Goal: Contribute content: Contribute content

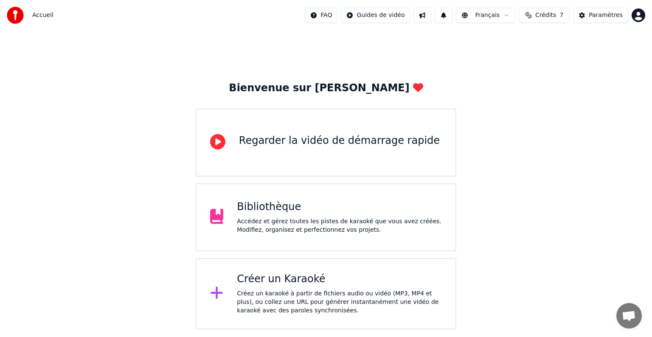
click at [366, 216] on div "Bibliothèque Accédez et gérez toutes les pistes de karaoké que vous avez créées…" at bounding box center [339, 217] width 205 height 34
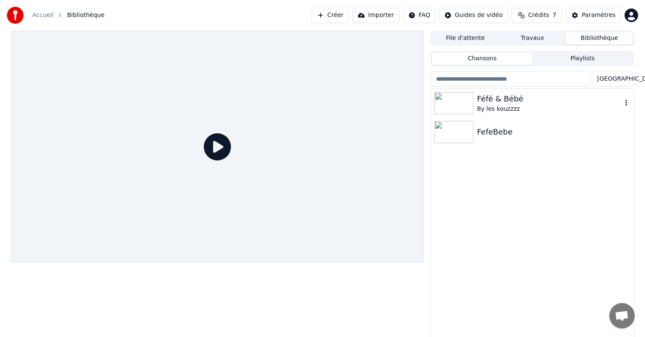
click at [550, 93] on div "Féfé & Bébé" at bounding box center [549, 99] width 145 height 12
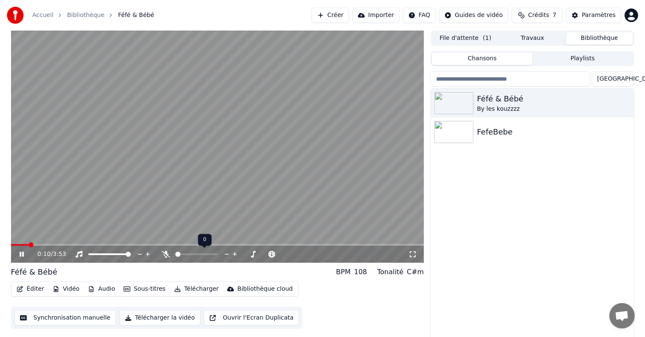
click at [164, 255] on icon at bounding box center [166, 254] width 8 height 7
click at [25, 254] on icon at bounding box center [28, 254] width 20 height 7
click at [205, 254] on span at bounding box center [199, 255] width 11 height 2
click at [26, 253] on icon at bounding box center [28, 254] width 20 height 7
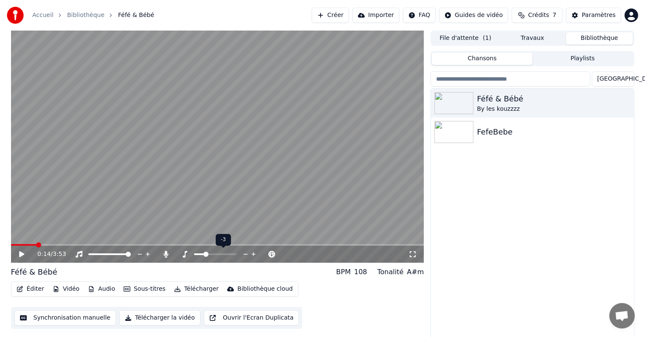
click at [253, 256] on icon at bounding box center [254, 254] width 8 height 8
click at [195, 254] on span at bounding box center [185, 255] width 20 height 2
click at [17, 252] on div "0:14 / 3:53" at bounding box center [217, 254] width 406 height 8
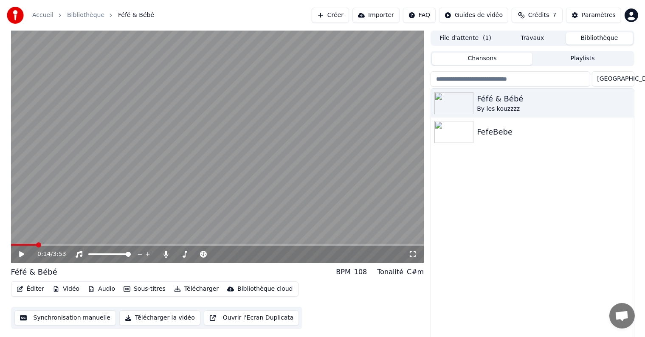
click at [19, 254] on icon at bounding box center [21, 254] width 5 height 6
click at [190, 254] on span at bounding box center [185, 255] width 20 height 2
click at [183, 255] on span at bounding box center [179, 255] width 8 height 2
click at [183, 253] on span at bounding box center [184, 254] width 5 height 5
click at [181, 254] on span at bounding box center [178, 255] width 6 height 2
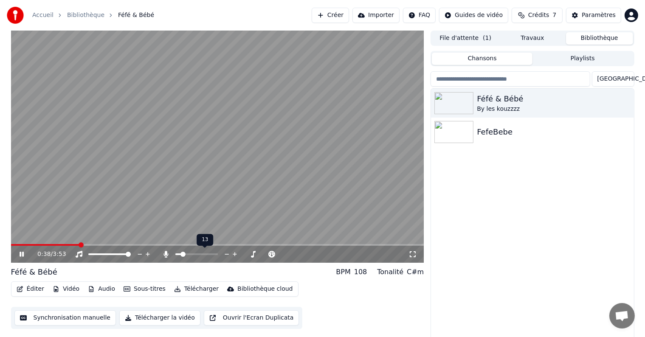
click at [181, 254] on span at bounding box center [183, 254] width 5 height 5
click at [179, 254] on span at bounding box center [178, 255] width 6 height 2
click at [182, 254] on span at bounding box center [180, 254] width 5 height 5
click at [183, 254] on span at bounding box center [180, 254] width 5 height 5
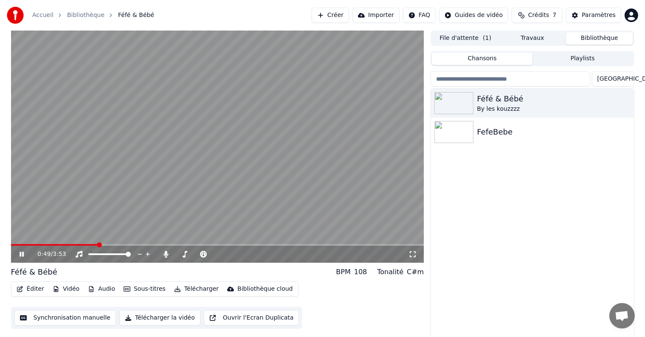
click at [24, 253] on icon at bounding box center [28, 254] width 20 height 7
click at [18, 254] on icon at bounding box center [28, 254] width 20 height 7
click at [25, 253] on icon at bounding box center [28, 254] width 20 height 7
click at [30, 244] on span at bounding box center [21, 245] width 20 height 2
click at [23, 257] on icon at bounding box center [28, 254] width 20 height 7
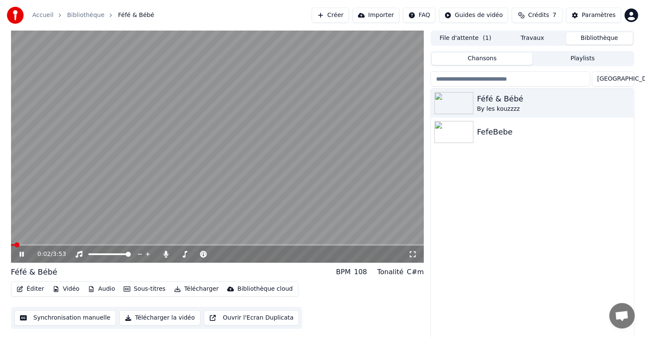
click at [14, 246] on span at bounding box center [12, 245] width 3 height 2
click at [16, 246] on span at bounding box center [14, 245] width 6 height 2
click at [414, 255] on icon at bounding box center [413, 254] width 8 height 7
click at [19, 258] on div "0:16 / 3:53" at bounding box center [217, 254] width 406 height 8
click at [22, 256] on icon at bounding box center [28, 254] width 20 height 7
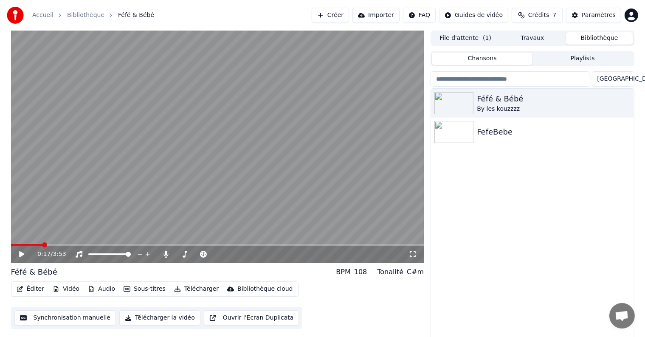
click at [340, 15] on button "Créer" at bounding box center [330, 15] width 37 height 15
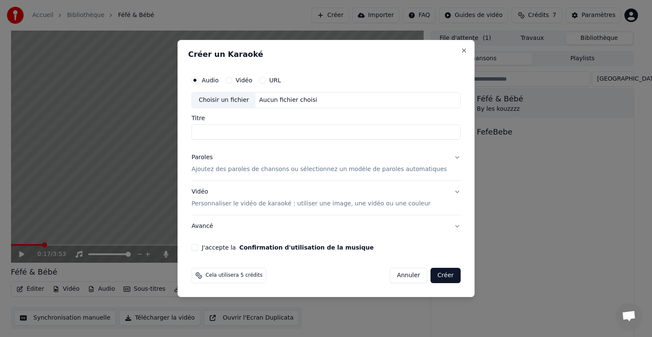
click at [243, 100] on div "Choisir un fichier" at bounding box center [224, 100] width 64 height 15
click at [219, 128] on input "**********" at bounding box center [326, 131] width 269 height 15
type input "**********"
click at [287, 171] on p "Ajoutez des paroles de chansons ou sélectionnez un modèle de paroles automatiqu…" at bounding box center [320, 169] width 256 height 8
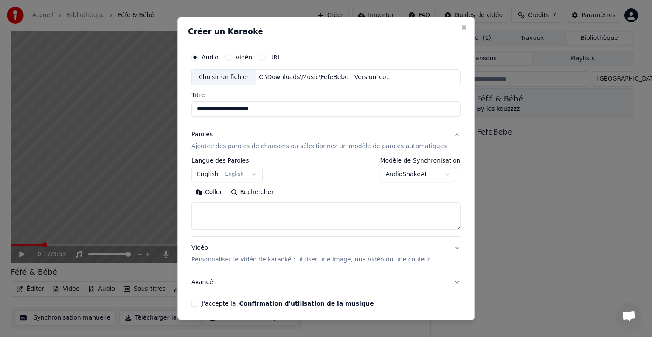
click at [231, 209] on textarea at bounding box center [326, 216] width 269 height 27
paste textarea "**********"
type textarea "**********"
click at [217, 172] on button "English English" at bounding box center [227, 174] width 71 height 15
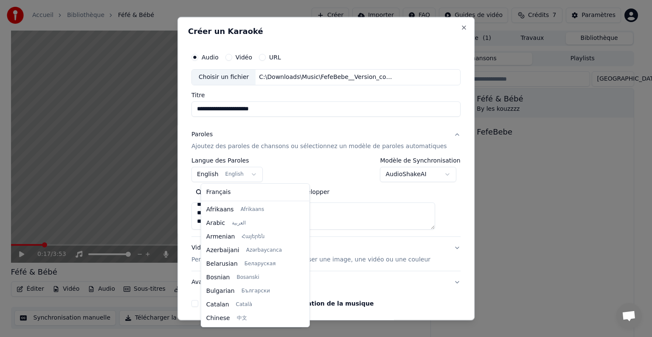
scroll to position [68, 0]
select select "**"
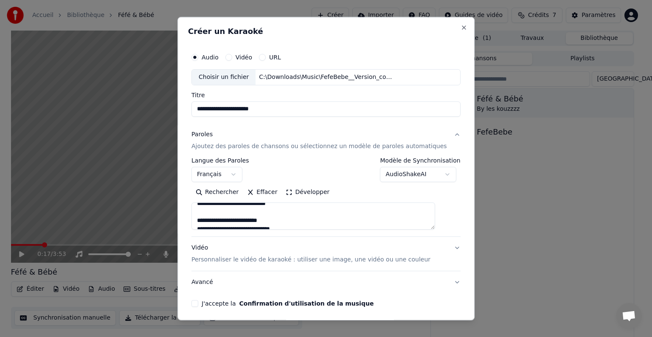
scroll to position [42, 0]
click at [231, 214] on textarea at bounding box center [314, 216] width 244 height 27
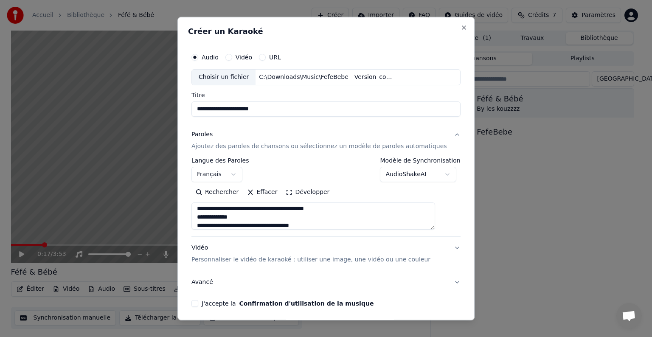
click at [224, 216] on textarea at bounding box center [314, 216] width 244 height 27
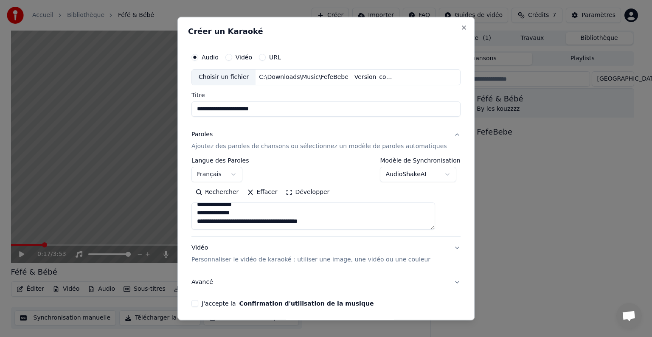
paste textarea "**********"
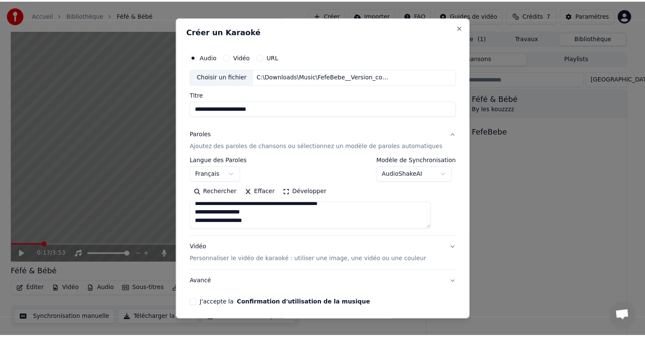
scroll to position [32, 0]
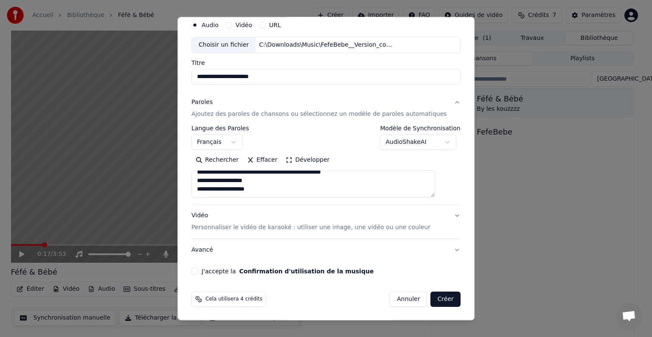
type textarea "**********"
click at [198, 272] on button "J'accepte la Confirmation d'utilisation de la musique" at bounding box center [195, 271] width 7 height 7
click at [433, 301] on button "Créer" at bounding box center [446, 299] width 30 height 15
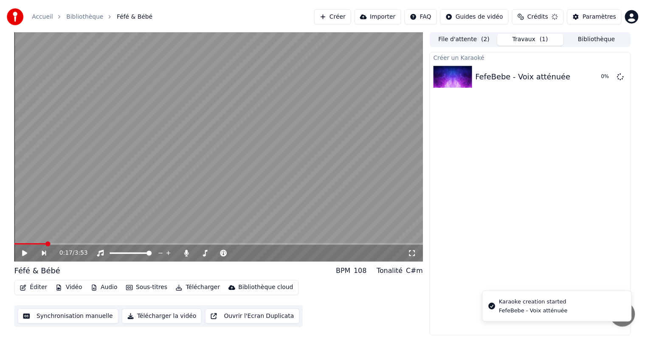
scroll to position [0, 0]
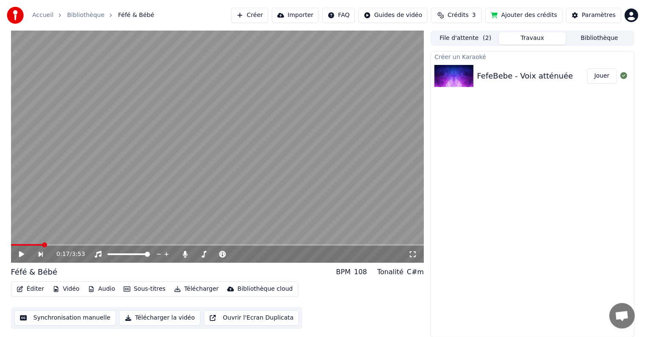
click at [595, 75] on button "Jouer" at bounding box center [602, 75] width 30 height 15
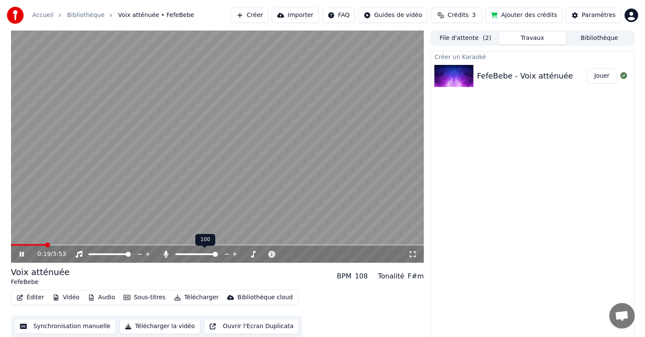
click at [218, 256] on span at bounding box center [215, 254] width 5 height 5
click at [24, 256] on icon at bounding box center [28, 254] width 20 height 7
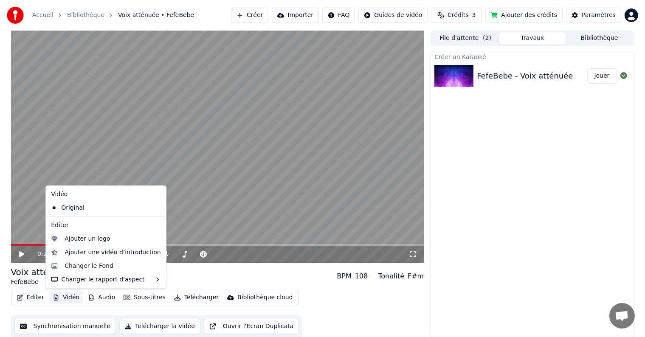
click at [62, 297] on button "Vidéo" at bounding box center [66, 298] width 34 height 12
click at [92, 265] on div "Changer le Fond" at bounding box center [89, 266] width 49 height 8
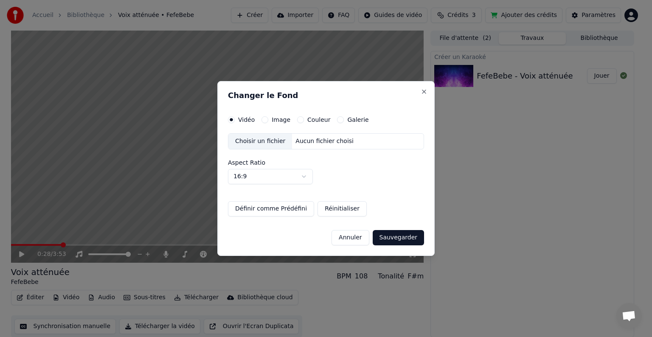
click at [281, 122] on label "Image" at bounding box center [281, 120] width 19 height 6
click at [268, 122] on button "Image" at bounding box center [265, 119] width 7 height 7
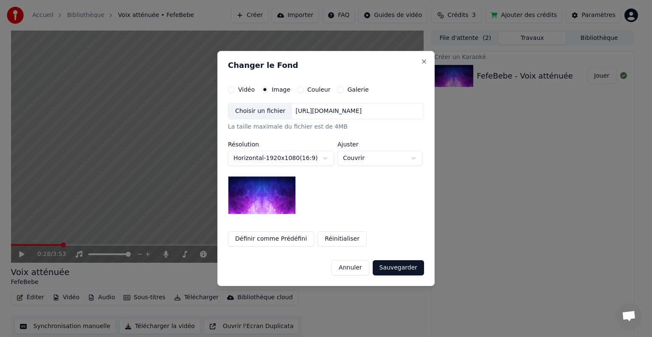
click at [267, 111] on div "Choisir un fichier" at bounding box center [260, 111] width 64 height 15
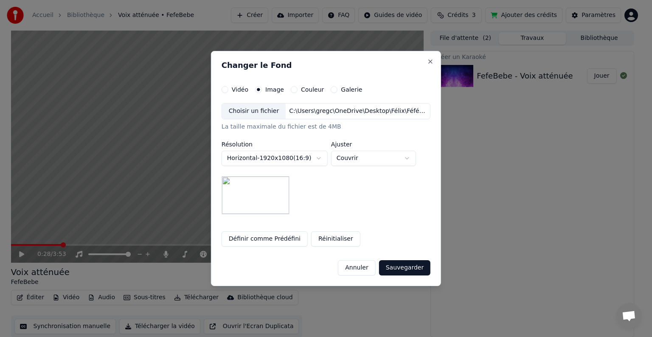
click at [399, 270] on button "Sauvegarder" at bounding box center [404, 267] width 51 height 15
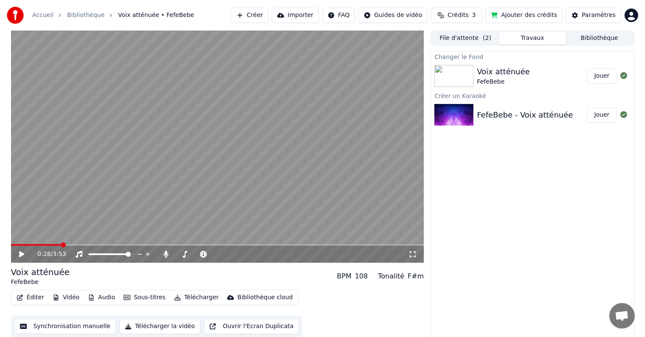
click at [598, 75] on button "Jouer" at bounding box center [602, 75] width 30 height 15
click at [23, 255] on icon at bounding box center [22, 254] width 4 height 5
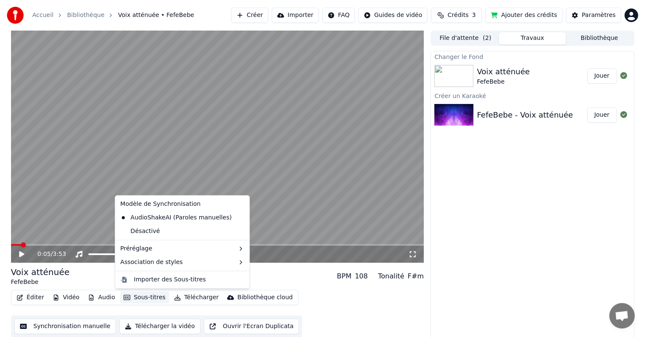
click at [126, 297] on icon "button" at bounding box center [127, 298] width 7 height 6
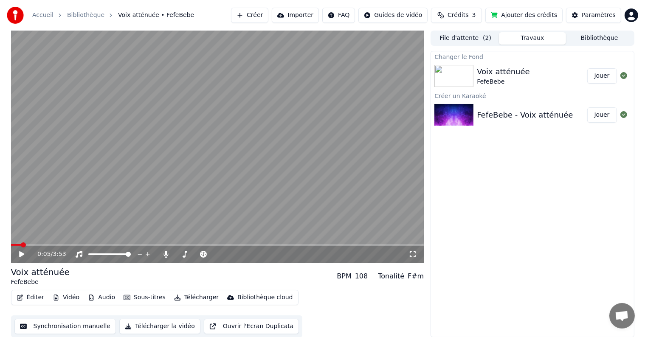
click at [297, 296] on div "Éditer Vidéo Audio Sous-titres Télécharger Bibliothèque cloud Synchronisation m…" at bounding box center [217, 314] width 413 height 48
click at [36, 296] on button "Éditer" at bounding box center [30, 297] width 34 height 12
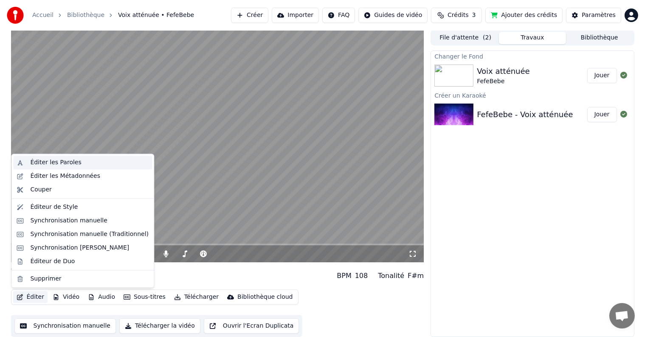
click at [84, 164] on div "Éditer les Paroles" at bounding box center [89, 162] width 118 height 8
click at [31, 299] on button "Éditer" at bounding box center [30, 297] width 34 height 12
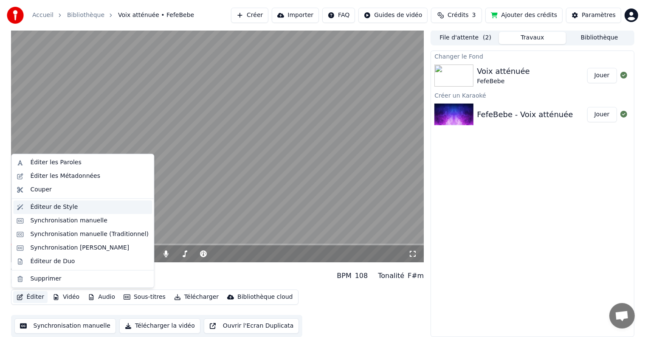
click at [70, 207] on div "Éditeur de Style" at bounding box center [54, 207] width 48 height 8
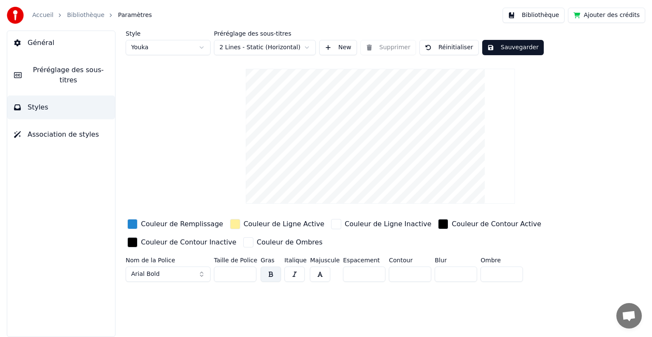
click at [307, 50] on html "Accueil Bibliothèque Paramètres Bibliothèque Ajouter des crédits Général Prérég…" at bounding box center [326, 168] width 652 height 337
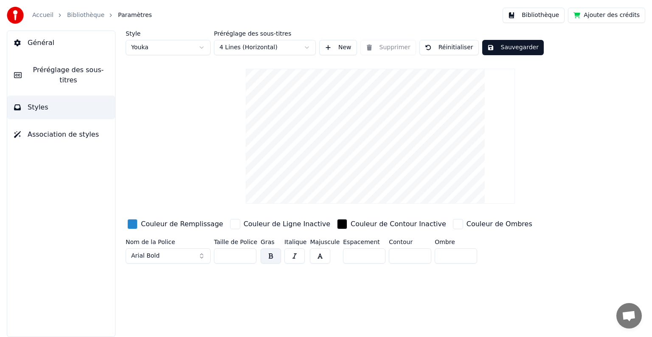
click at [488, 48] on button "Sauvegarder" at bounding box center [513, 47] width 62 height 15
click at [79, 15] on link "Bibliothèque" at bounding box center [85, 15] width 37 height 8
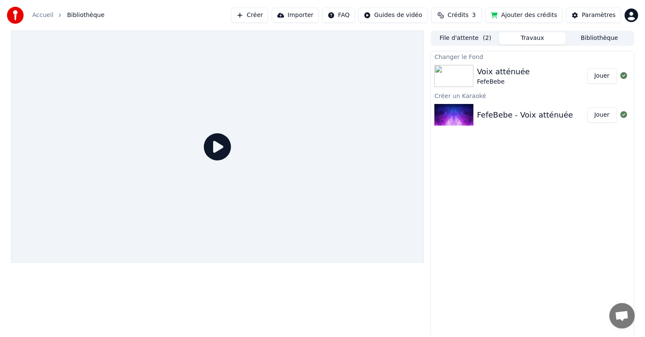
click at [220, 147] on icon at bounding box center [217, 146] width 27 height 27
click at [596, 79] on button "Jouer" at bounding box center [602, 75] width 30 height 15
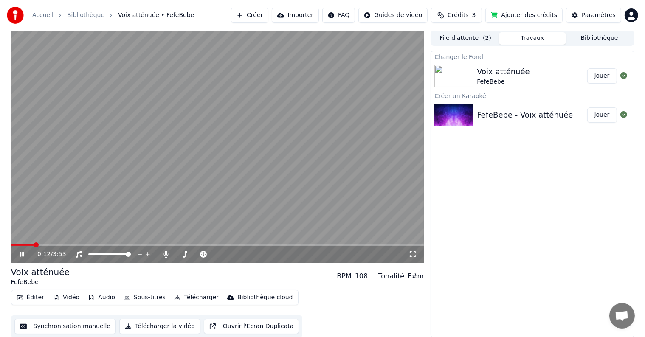
click at [22, 253] on icon at bounding box center [22, 254] width 4 height 5
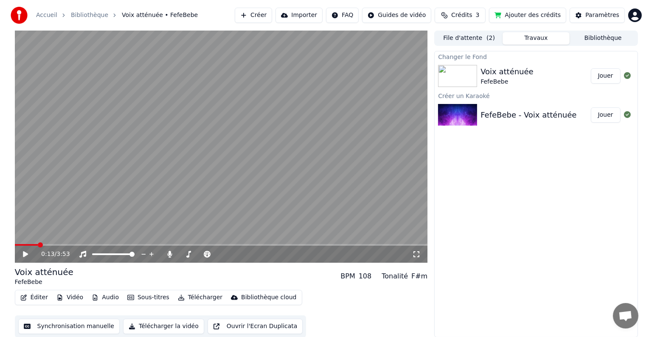
scroll to position [0, 0]
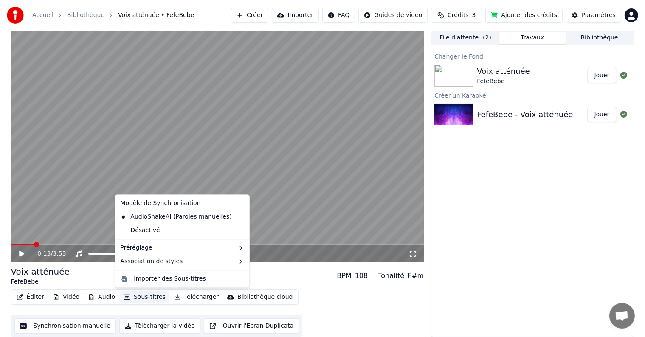
click at [138, 298] on button "Sous-titres" at bounding box center [144, 297] width 49 height 12
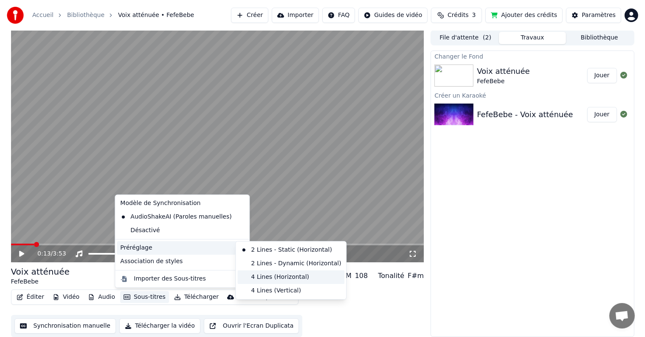
click at [259, 279] on div "4 Lines (Horizontal)" at bounding box center [290, 278] width 107 height 14
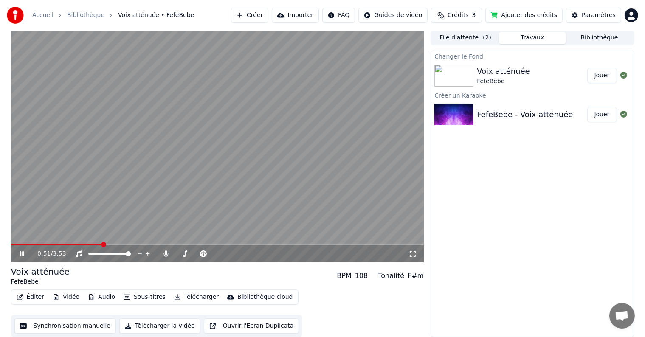
click at [22, 252] on icon at bounding box center [22, 253] width 4 height 5
click at [180, 295] on button "Télécharger" at bounding box center [196, 297] width 51 height 12
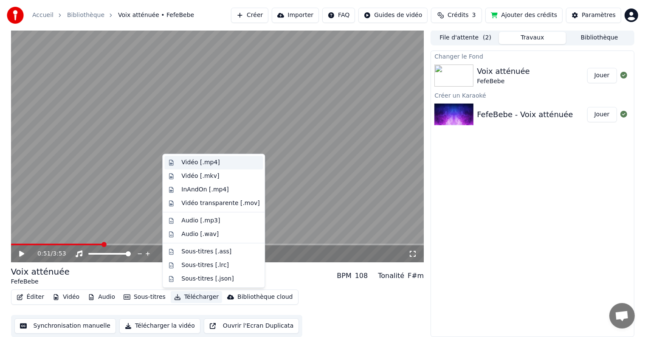
click at [212, 164] on div "Vidéo [.mp4]" at bounding box center [200, 162] width 38 height 8
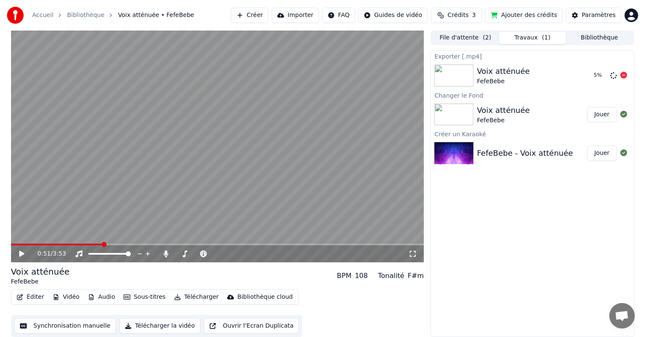
click at [622, 73] on icon at bounding box center [624, 75] width 7 height 7
drag, startPoint x: 627, startPoint y: 78, endPoint x: 623, endPoint y: 76, distance: 4.6
click at [623, 76] on div at bounding box center [619, 76] width 24 height 10
click at [623, 76] on icon at bounding box center [624, 75] width 7 height 7
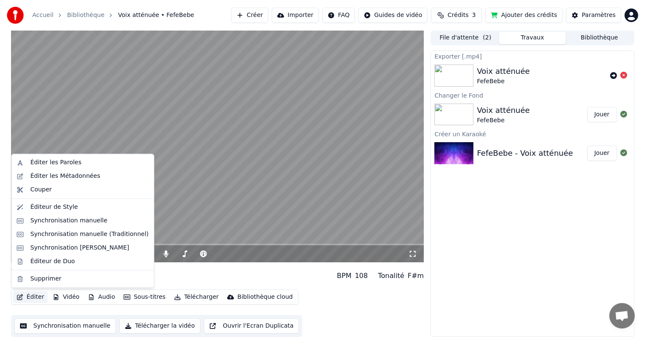
click at [28, 299] on button "Éditer" at bounding box center [30, 297] width 34 height 12
click at [72, 178] on div "Éditer les Métadonnées" at bounding box center [65, 176] width 70 height 8
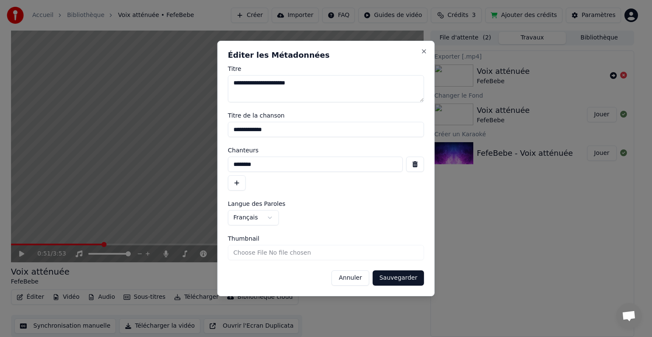
drag, startPoint x: 305, startPoint y: 82, endPoint x: 140, endPoint y: 63, distance: 166.8
click at [140, 63] on body "**********" at bounding box center [322, 168] width 645 height 337
type textarea "**********"
drag, startPoint x: 291, startPoint y: 127, endPoint x: 178, endPoint y: 117, distance: 112.6
click at [178, 117] on body "**********" at bounding box center [322, 168] width 645 height 337
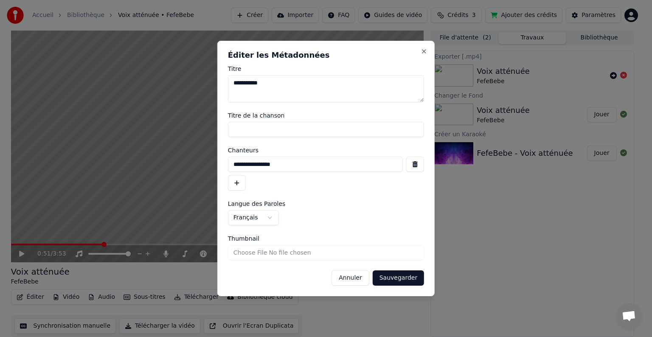
type input "**********"
click at [401, 280] on button "Sauvegarder" at bounding box center [398, 278] width 51 height 15
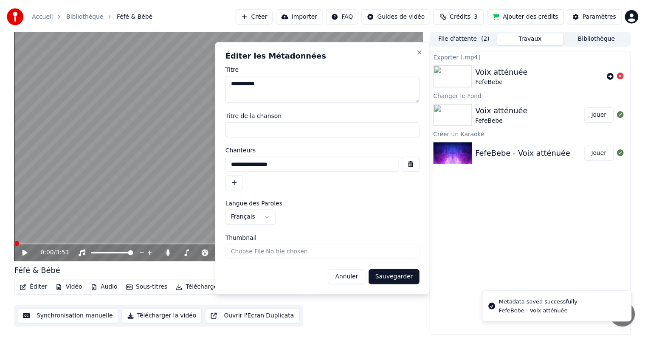
scroll to position [0, 0]
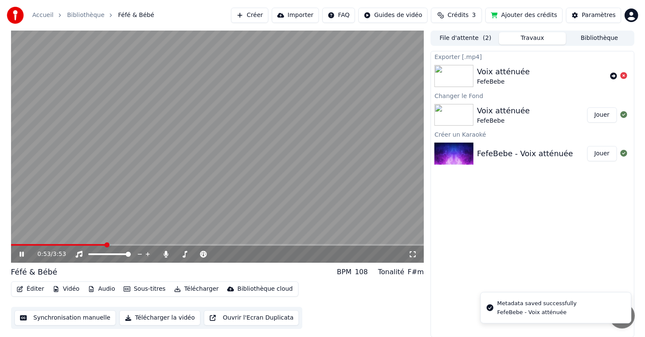
click at [23, 255] on icon at bounding box center [22, 254] width 4 height 5
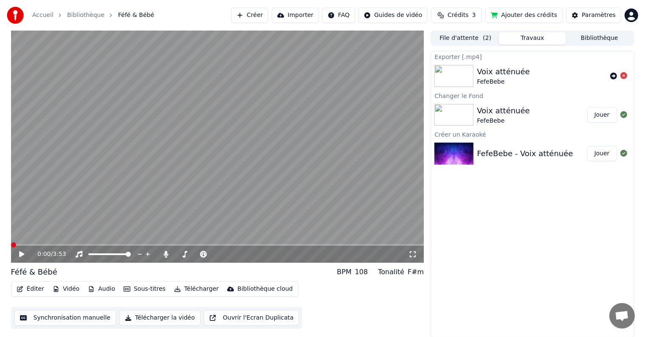
click at [11, 243] on span at bounding box center [13, 245] width 5 height 5
click at [21, 254] on icon at bounding box center [21, 254] width 5 height 6
click at [21, 254] on icon at bounding box center [22, 254] width 4 height 5
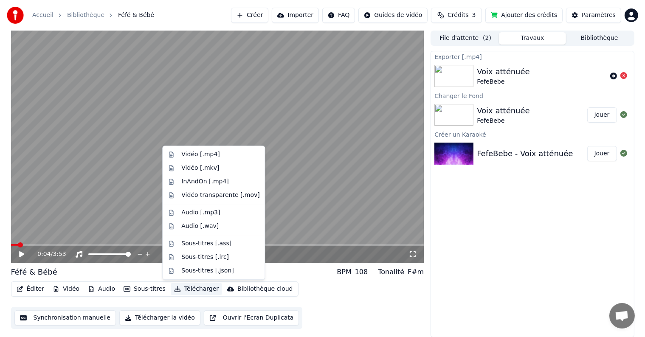
click at [184, 287] on button "Télécharger" at bounding box center [196, 289] width 51 height 12
click at [228, 160] on div "Vidéo [.mp4]" at bounding box center [213, 155] width 99 height 14
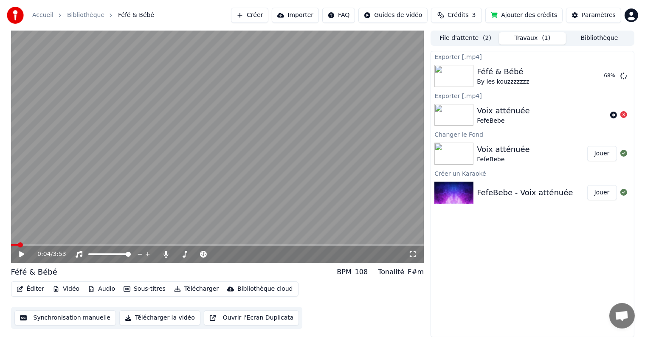
click at [410, 251] on icon at bounding box center [413, 254] width 6 height 6
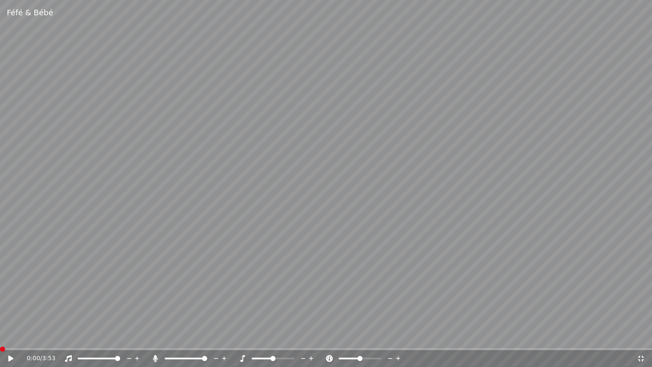
click at [0, 337] on span at bounding box center [0, 349] width 0 height 2
click at [10, 337] on icon at bounding box center [10, 358] width 5 height 6
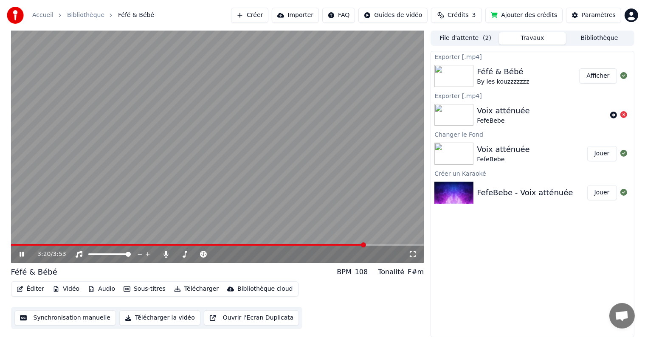
click at [23, 257] on icon at bounding box center [22, 254] width 4 height 5
click at [37, 283] on div "Éditer Vidéo Audio Sous-titres Télécharger Bibliothèque cloud" at bounding box center [155, 289] width 288 height 15
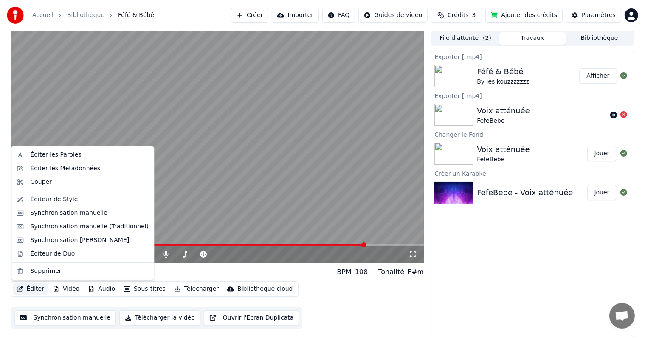
click at [34, 286] on button "Éditer" at bounding box center [30, 289] width 34 height 12
click at [80, 153] on div "Éditer les Paroles" at bounding box center [89, 155] width 118 height 8
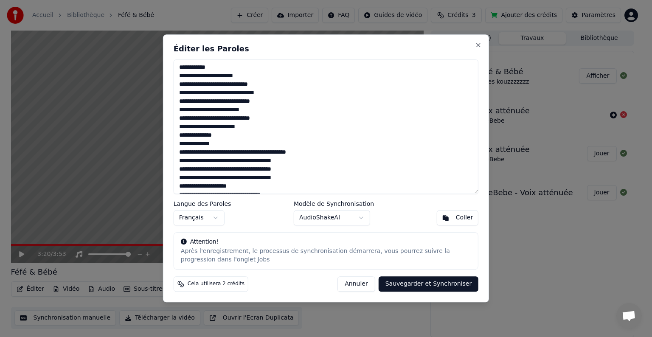
click at [244, 128] on textarea at bounding box center [326, 126] width 305 height 135
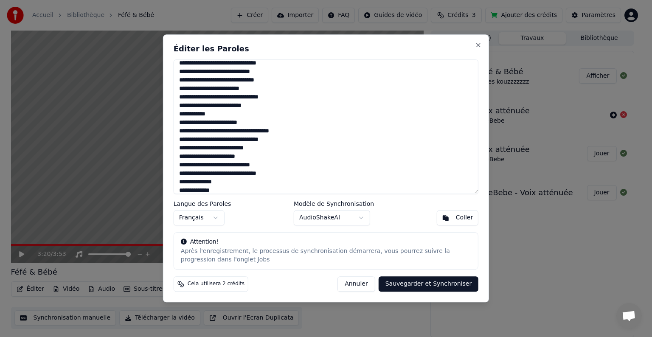
scroll to position [157, 0]
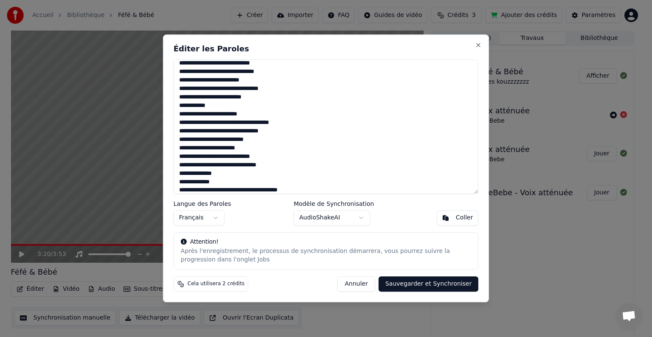
click at [270, 164] on textarea at bounding box center [326, 126] width 305 height 135
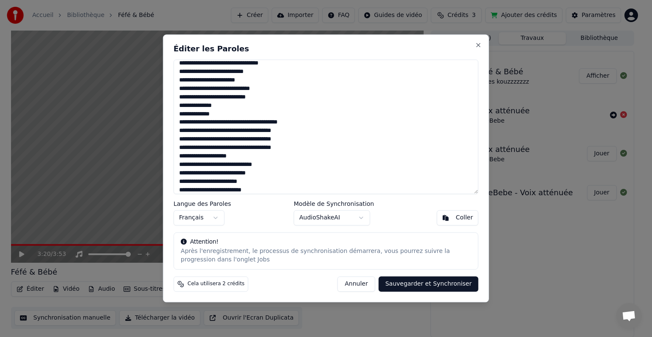
scroll to position [234, 0]
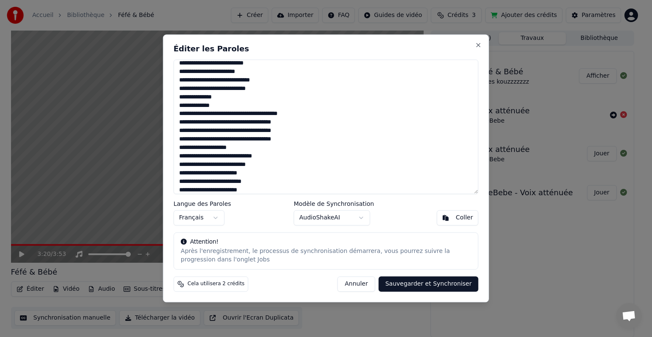
click at [189, 153] on textarea at bounding box center [326, 126] width 305 height 135
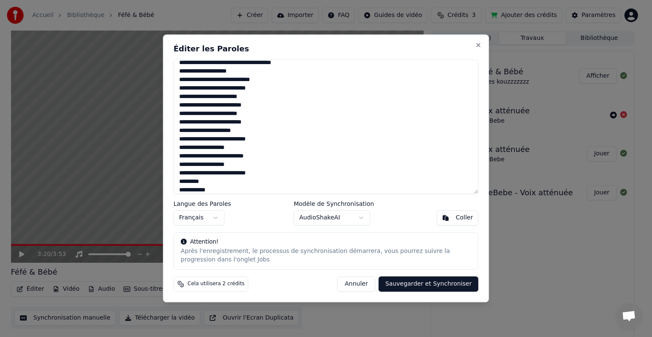
scroll to position [319, 0]
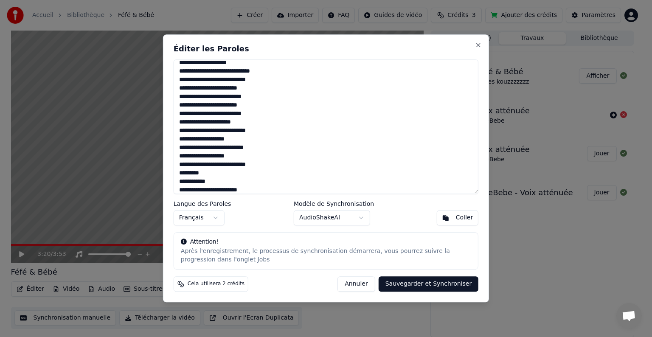
click at [200, 173] on textarea at bounding box center [326, 126] width 305 height 135
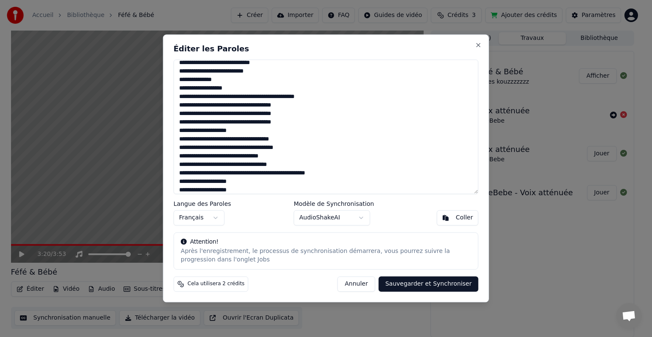
scroll to position [488, 0]
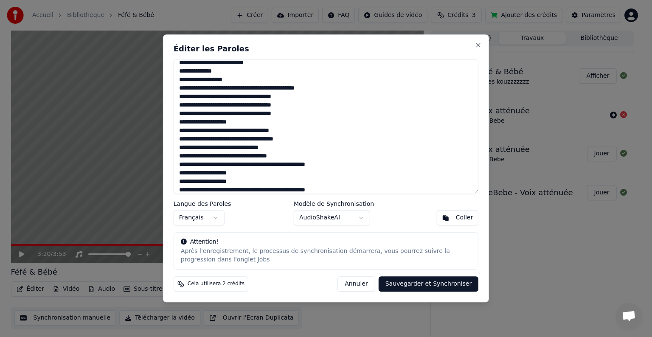
click at [334, 165] on textarea at bounding box center [326, 126] width 305 height 135
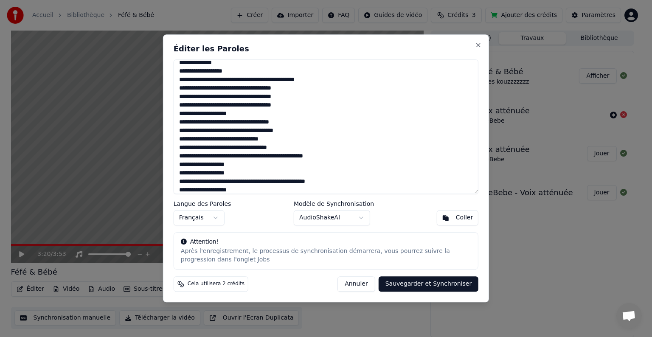
click at [337, 179] on textarea at bounding box center [326, 126] width 305 height 135
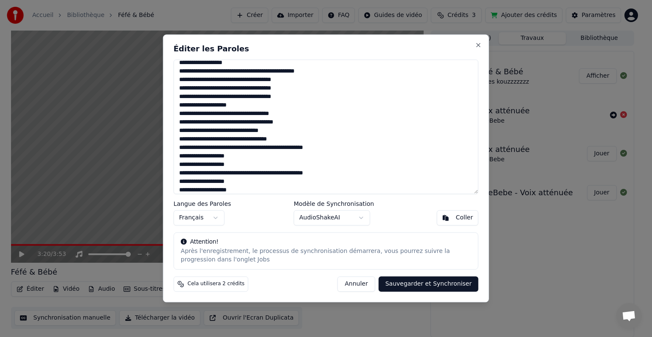
scroll to position [514, 0]
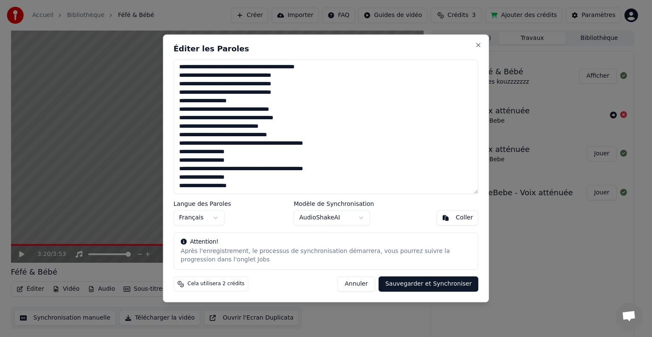
click at [407, 282] on button "Sauvegarder et Synchroniser" at bounding box center [429, 284] width 100 height 15
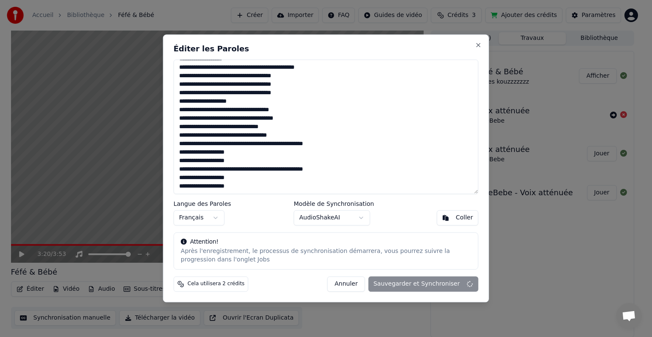
type textarea "**********"
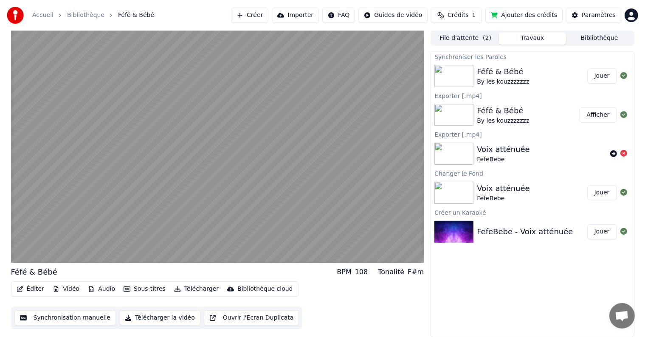
click at [595, 76] on button "Jouer" at bounding box center [602, 75] width 30 height 15
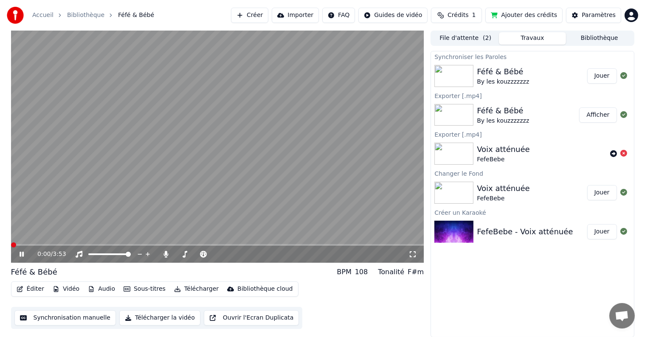
click at [413, 257] on icon at bounding box center [413, 254] width 8 height 7
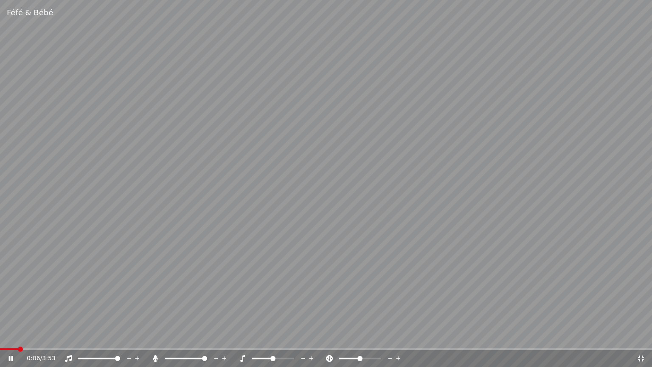
click at [579, 337] on video at bounding box center [326, 183] width 652 height 367
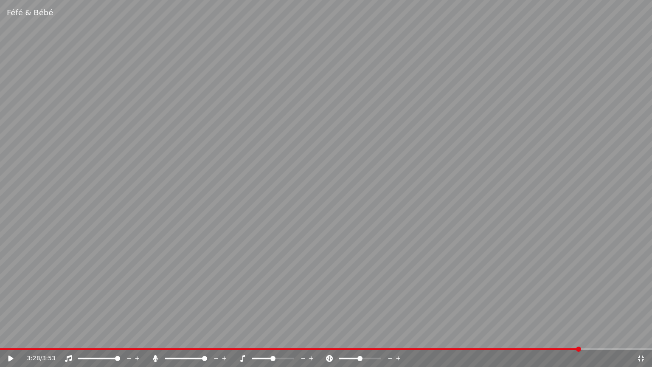
click at [580, 337] on span at bounding box center [326, 349] width 652 height 2
click at [14, 337] on icon at bounding box center [17, 358] width 20 height 7
click at [511, 337] on span at bounding box center [255, 349] width 511 height 2
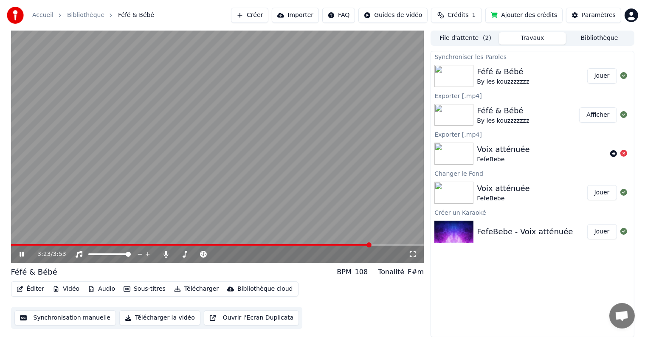
click at [19, 254] on icon at bounding box center [28, 254] width 20 height 7
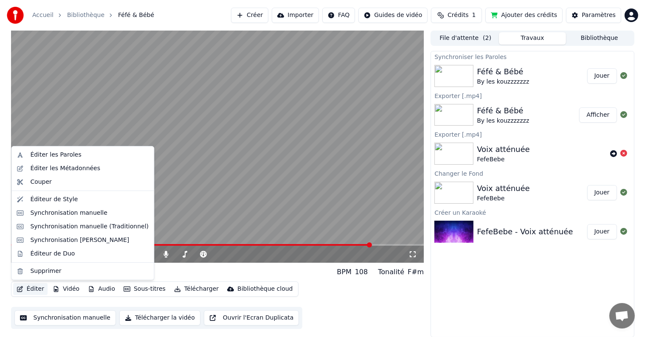
click at [24, 293] on button "Éditer" at bounding box center [30, 289] width 34 height 12
click at [78, 218] on div "Synchronisation manuelle" at bounding box center [82, 213] width 139 height 14
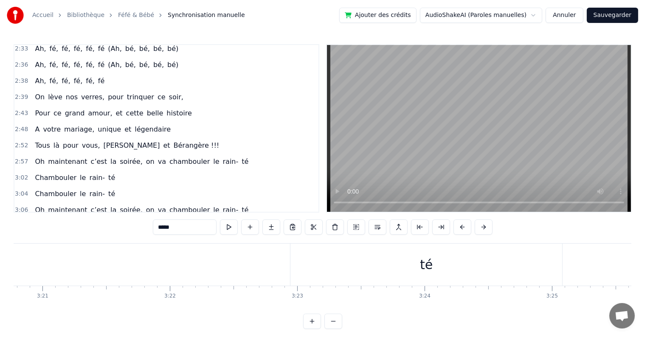
scroll to position [0, 25582]
drag, startPoint x: 423, startPoint y: 265, endPoint x: 253, endPoint y: 264, distance: 169.5
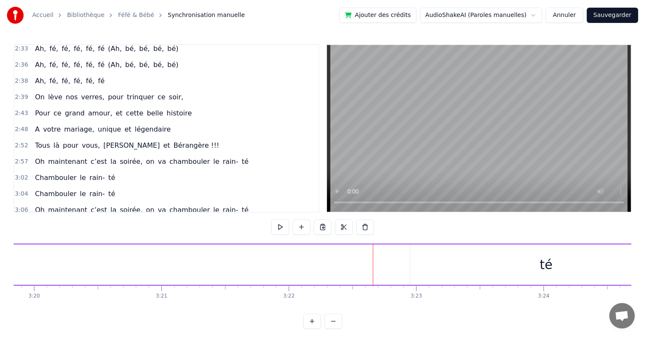
scroll to position [0, 25462]
click at [547, 267] on div "té" at bounding box center [547, 264] width 13 height 19
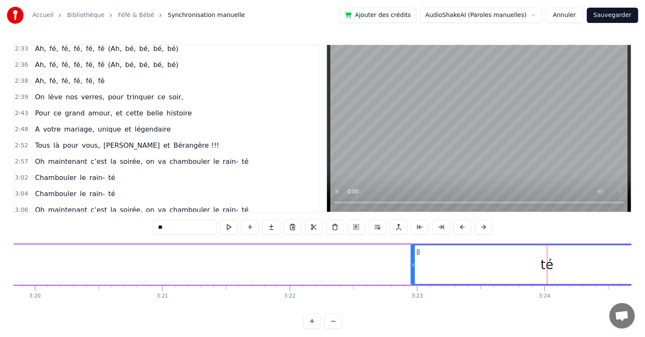
scroll to position [13, 0]
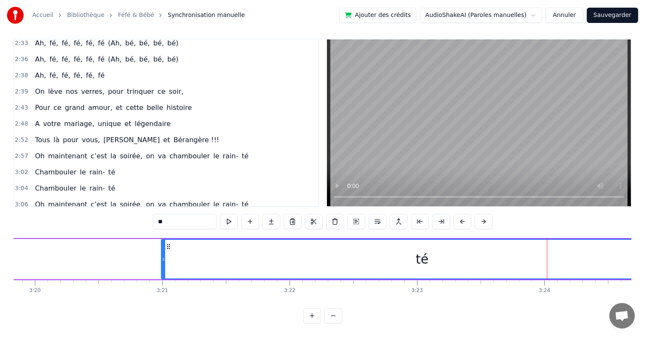
drag, startPoint x: 413, startPoint y: 255, endPoint x: 164, endPoint y: 255, distance: 249.7
click at [164, 256] on icon at bounding box center [163, 259] width 3 height 7
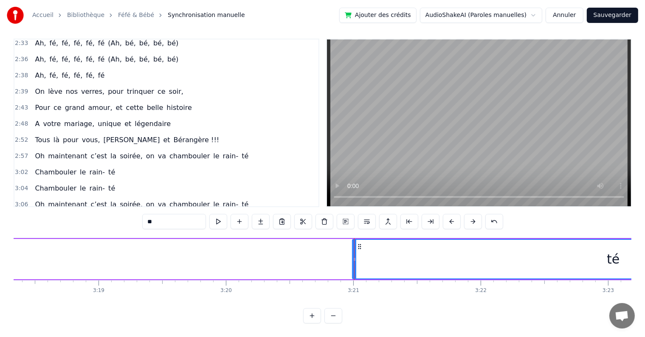
scroll to position [0, 25270]
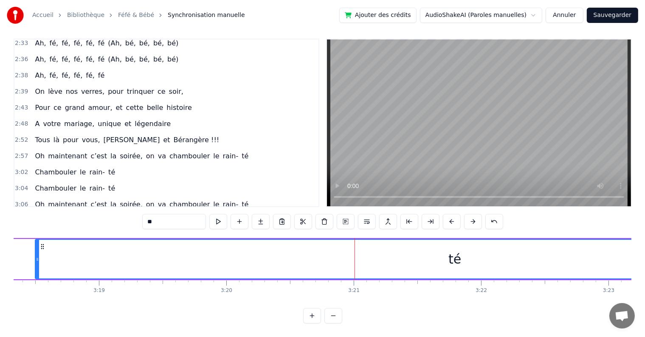
drag, startPoint x: 353, startPoint y: 251, endPoint x: 33, endPoint y: 246, distance: 320.3
click at [36, 246] on div at bounding box center [37, 259] width 3 height 39
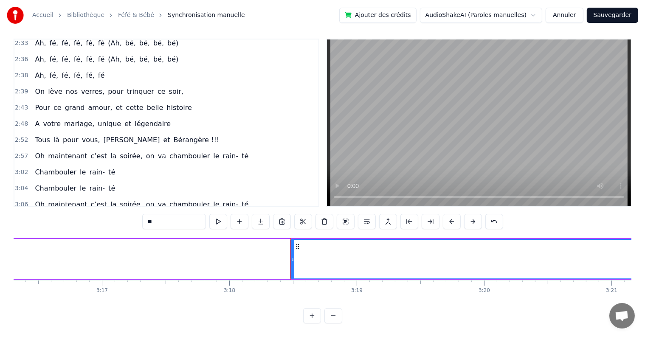
scroll to position [0, 24920]
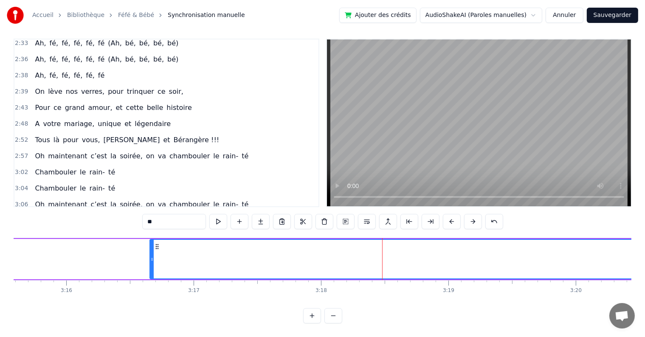
drag, startPoint x: 384, startPoint y: 251, endPoint x: 152, endPoint y: 242, distance: 232.5
click at [152, 242] on div at bounding box center [151, 259] width 3 height 39
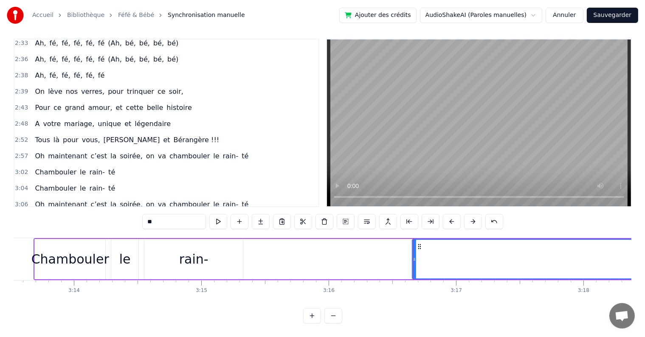
scroll to position [0, 24653]
drag, startPoint x: 426, startPoint y: 245, endPoint x: 365, endPoint y: 243, distance: 60.3
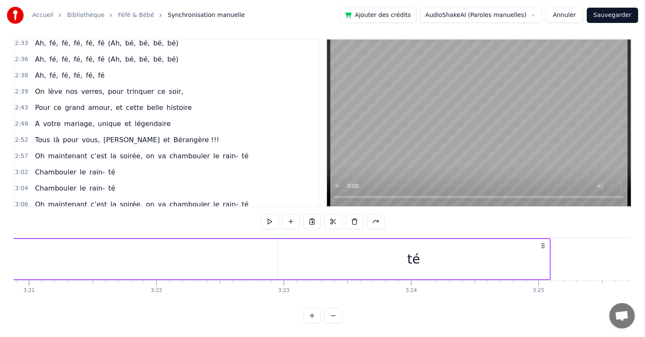
scroll to position [0, 25592]
drag, startPoint x: 434, startPoint y: 271, endPoint x: 381, endPoint y: 268, distance: 52.3
click at [381, 268] on div "té" at bounding box center [416, 259] width 272 height 40
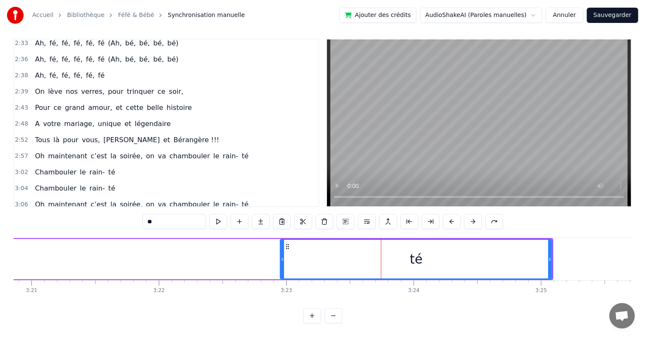
click at [420, 254] on div "té" at bounding box center [416, 259] width 13 height 19
drag, startPoint x: 420, startPoint y: 254, endPoint x: 364, endPoint y: 256, distance: 57.0
click at [364, 256] on div "té" at bounding box center [416, 259] width 271 height 39
click at [417, 254] on div "té" at bounding box center [416, 259] width 13 height 19
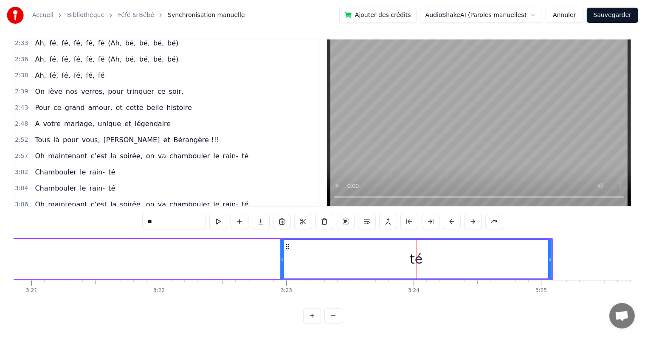
click at [417, 254] on div "té" at bounding box center [416, 259] width 13 height 19
click at [451, 214] on button at bounding box center [452, 221] width 18 height 15
click at [448, 216] on button at bounding box center [452, 221] width 18 height 15
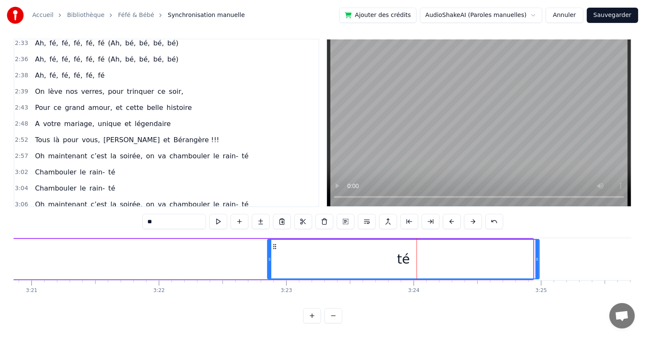
click at [448, 216] on button at bounding box center [452, 221] width 18 height 15
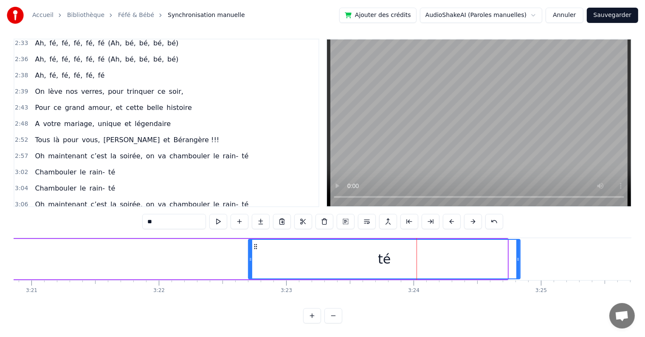
click at [448, 216] on button at bounding box center [452, 221] width 18 height 15
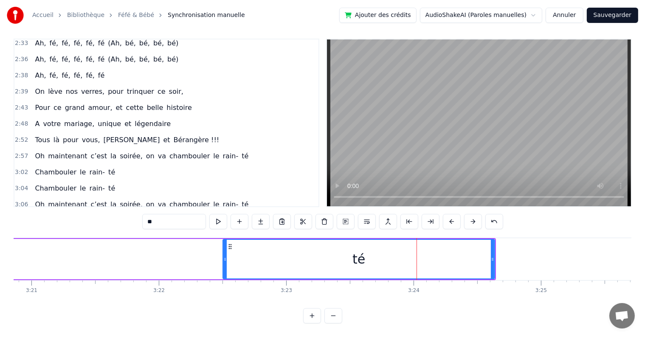
click at [448, 216] on button at bounding box center [452, 221] width 18 height 15
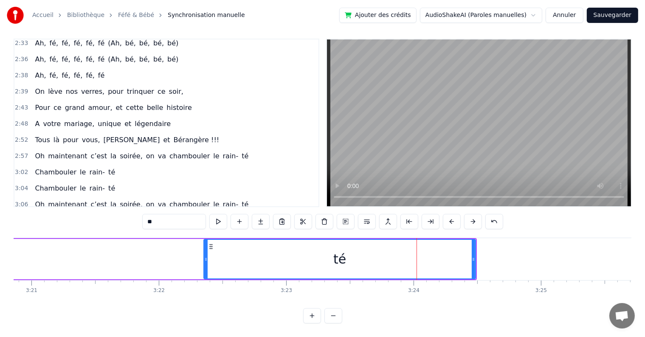
click at [448, 216] on button at bounding box center [452, 221] width 18 height 15
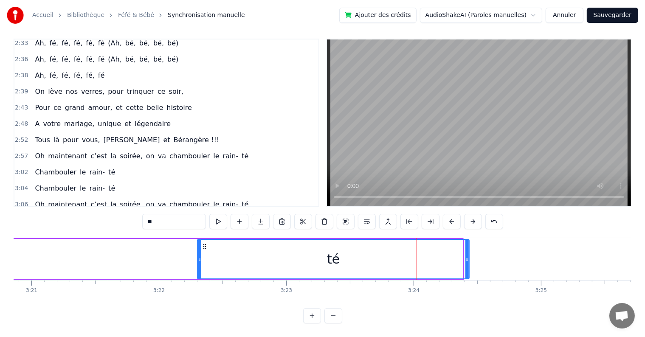
click at [448, 216] on button at bounding box center [452, 221] width 18 height 15
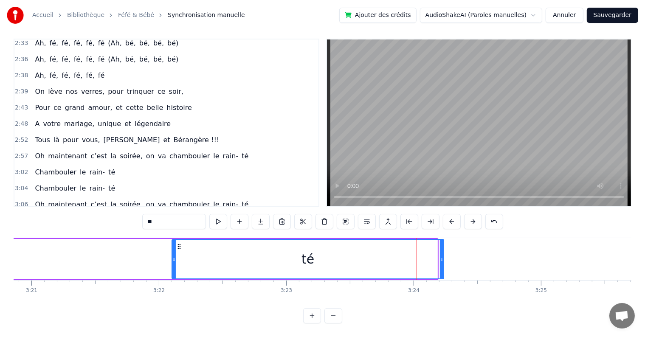
click at [448, 216] on button at bounding box center [452, 221] width 18 height 15
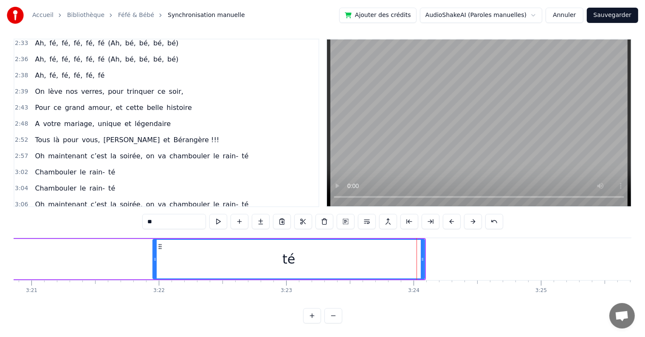
click at [448, 216] on button at bounding box center [452, 221] width 18 height 15
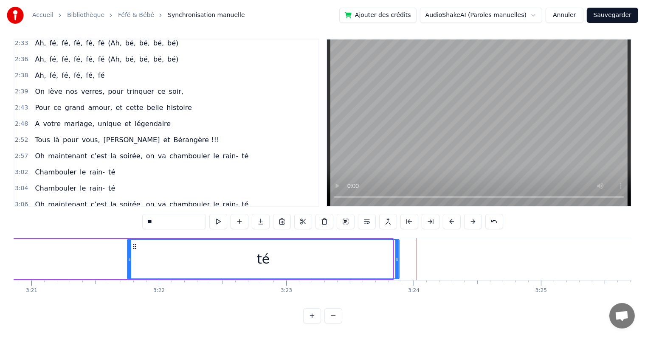
click at [448, 216] on button at bounding box center [452, 221] width 18 height 15
click at [391, 246] on div "0:08 Okay, eh, eh 0:09 Féfé vas- y sort la fusée 0:11 On veut voir ce que t’as …" at bounding box center [323, 181] width 618 height 285
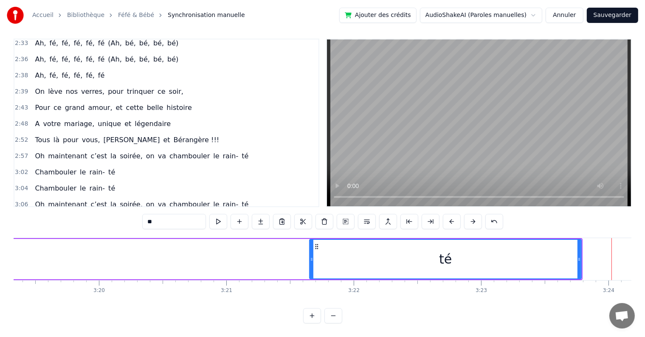
scroll to position [0, 25397]
click at [453, 217] on button at bounding box center [452, 221] width 18 height 15
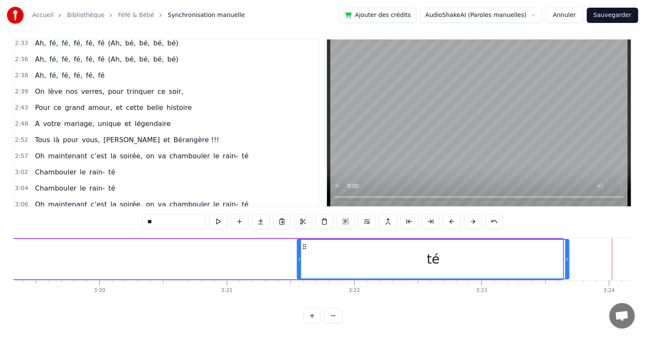
click at [453, 217] on button at bounding box center [452, 221] width 18 height 15
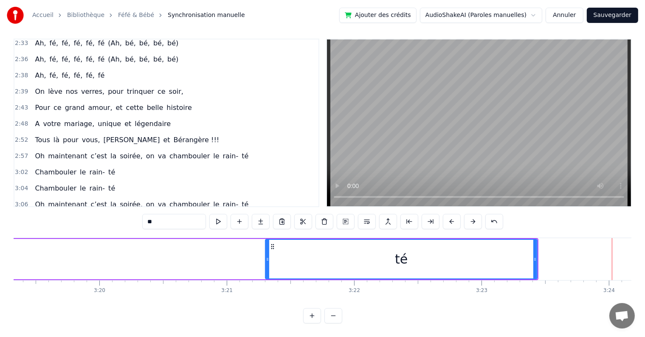
click at [453, 217] on button at bounding box center [452, 221] width 18 height 15
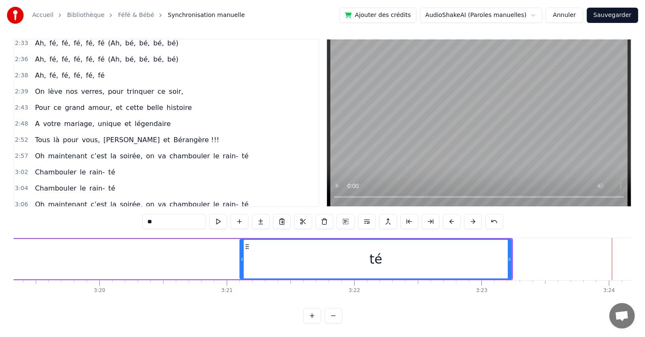
click at [453, 217] on button at bounding box center [452, 221] width 18 height 15
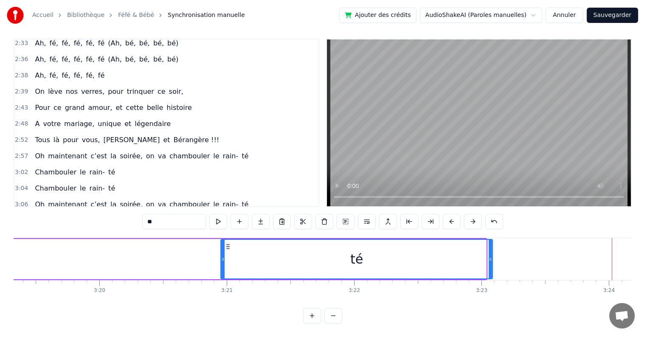
click at [453, 217] on button at bounding box center [452, 221] width 18 height 15
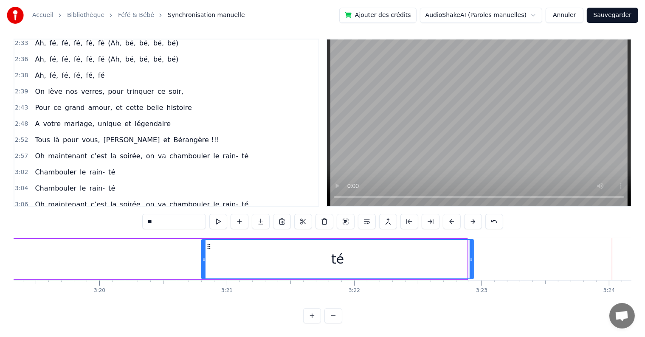
click at [453, 217] on button at bounding box center [452, 221] width 18 height 15
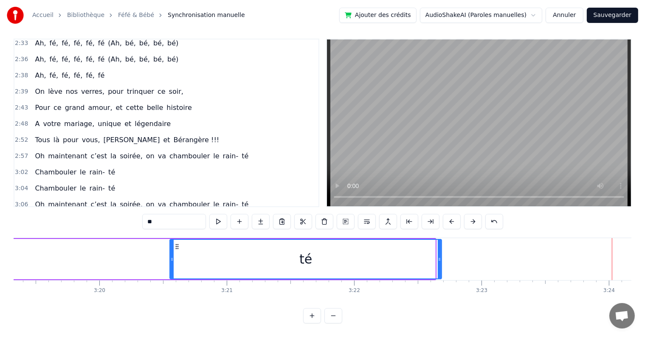
click at [453, 217] on button at bounding box center [452, 221] width 18 height 15
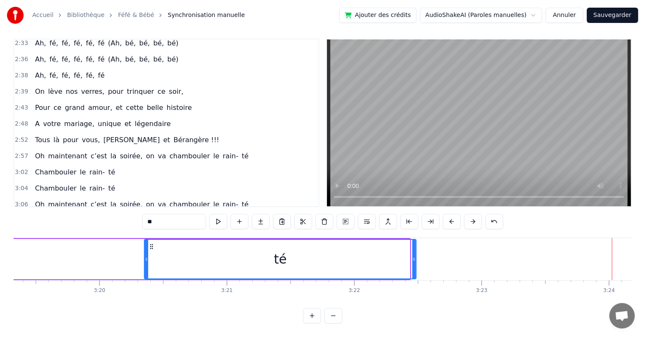
click at [453, 217] on button at bounding box center [452, 221] width 18 height 15
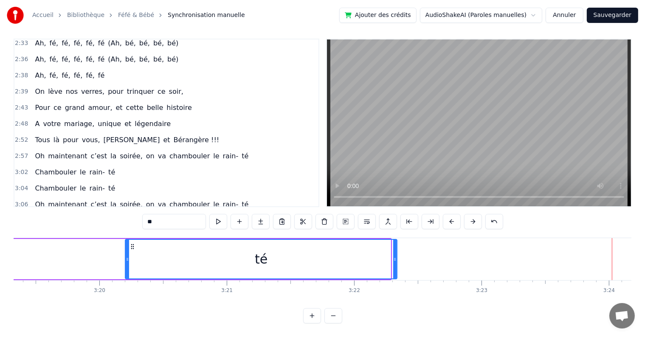
click at [453, 217] on button at bounding box center [452, 221] width 18 height 15
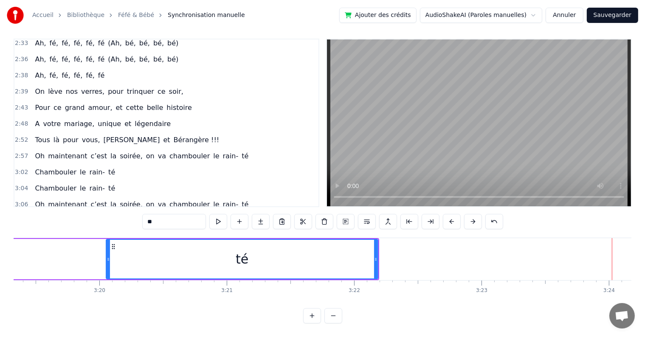
click at [453, 217] on button at bounding box center [452, 221] width 18 height 15
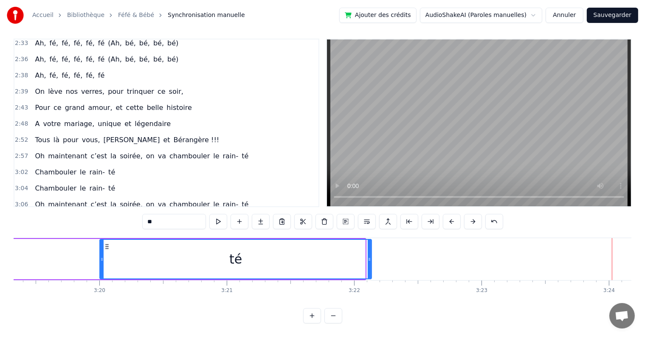
click at [453, 217] on button at bounding box center [452, 221] width 18 height 15
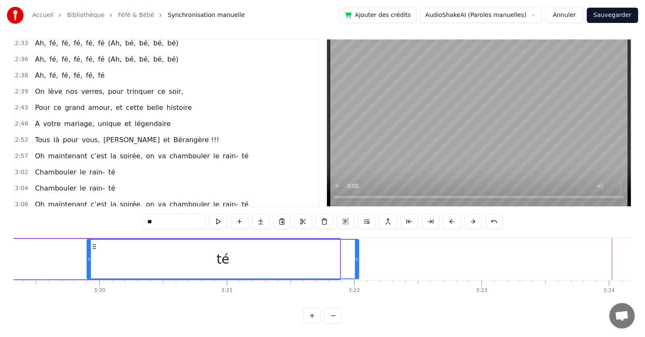
click at [453, 217] on button at bounding box center [452, 221] width 18 height 15
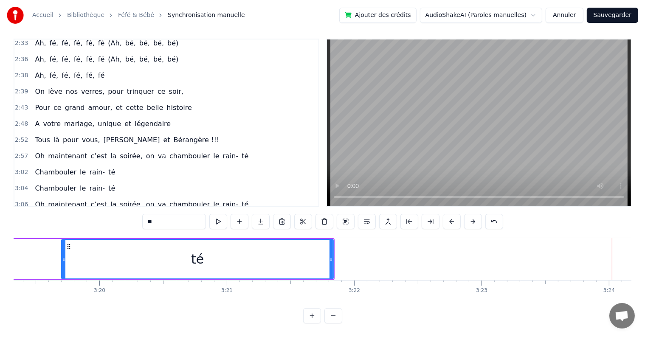
click at [453, 217] on button at bounding box center [452, 221] width 18 height 15
click at [381, 256] on div "0:08 Okay, eh, eh 0:09 Féfé vas- y sort la fusée 0:11 On veut voir ce que t’as …" at bounding box center [323, 181] width 618 height 285
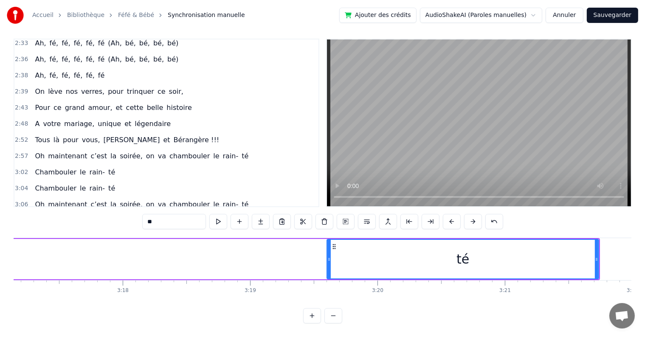
scroll to position [0, 25116]
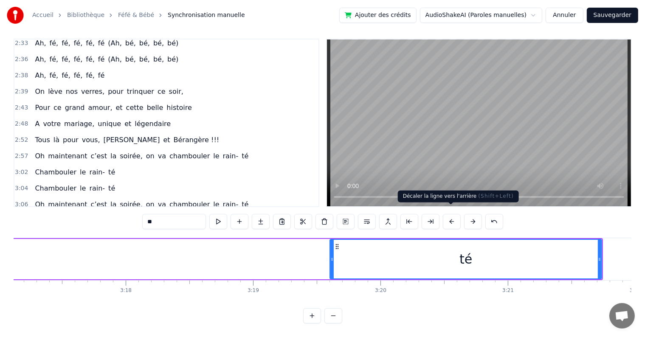
click at [444, 214] on button at bounding box center [452, 221] width 18 height 15
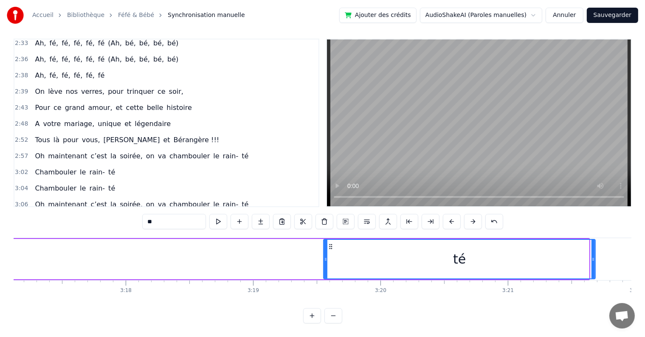
click at [444, 214] on button at bounding box center [452, 221] width 18 height 15
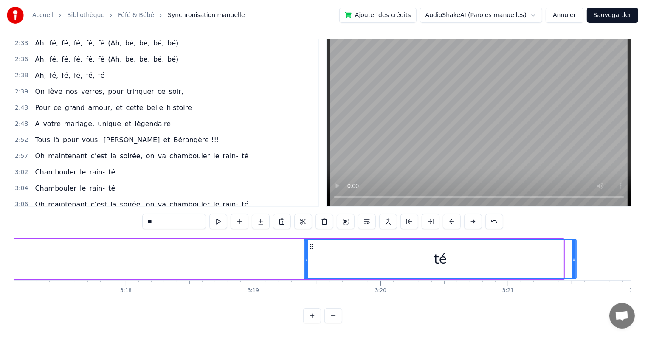
click at [444, 214] on button at bounding box center [452, 221] width 18 height 15
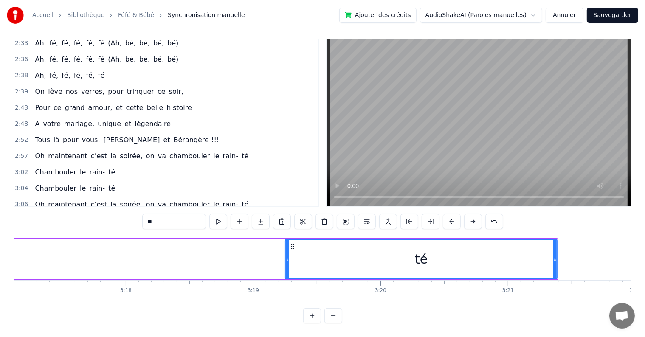
click at [444, 214] on button at bounding box center [452, 221] width 18 height 15
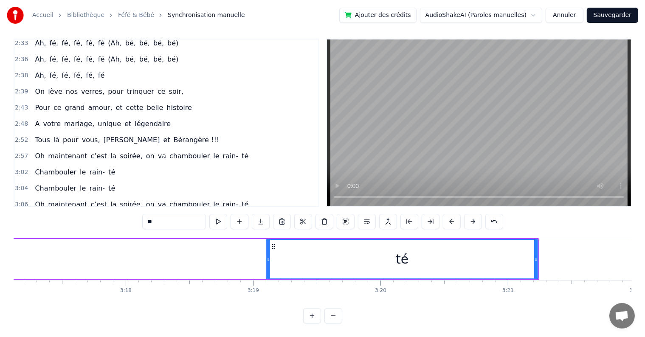
click at [444, 214] on button at bounding box center [452, 221] width 18 height 15
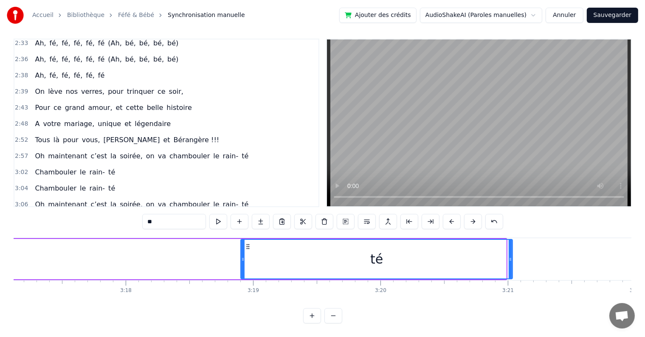
click at [444, 214] on button at bounding box center [452, 221] width 18 height 15
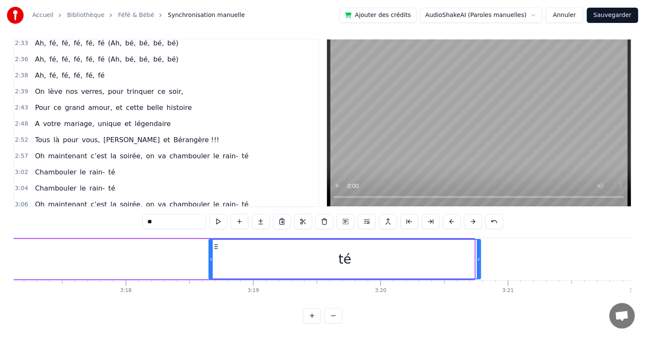
click at [444, 214] on button at bounding box center [452, 221] width 18 height 15
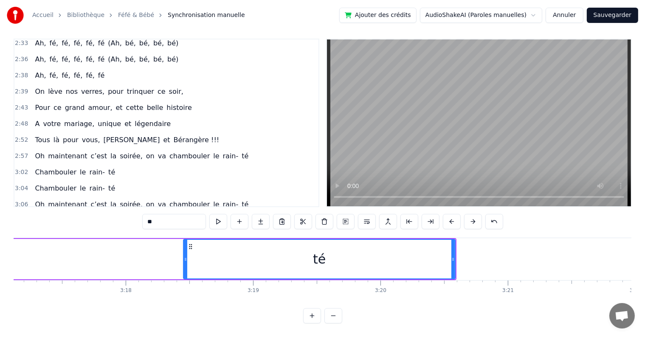
click at [444, 214] on button at bounding box center [452, 221] width 18 height 15
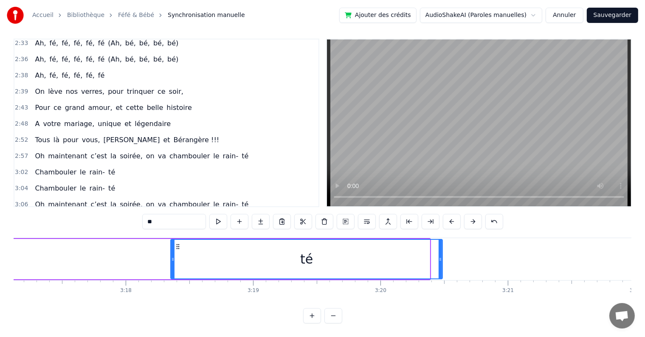
click at [444, 214] on button at bounding box center [452, 221] width 18 height 15
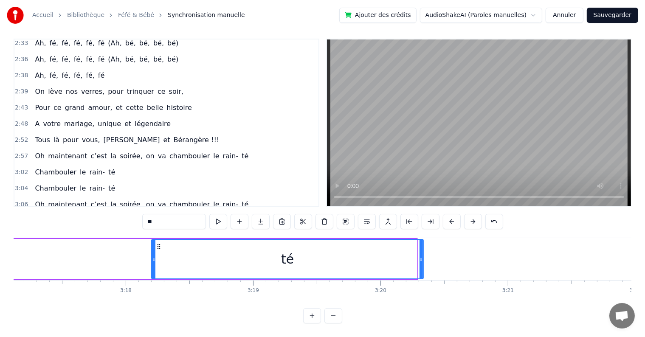
click at [444, 214] on button at bounding box center [452, 221] width 18 height 15
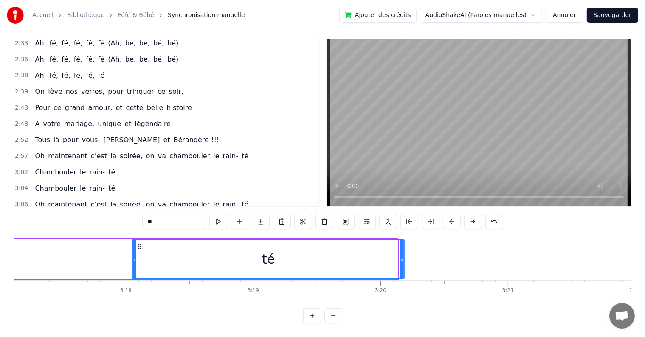
click at [444, 214] on button at bounding box center [452, 221] width 18 height 15
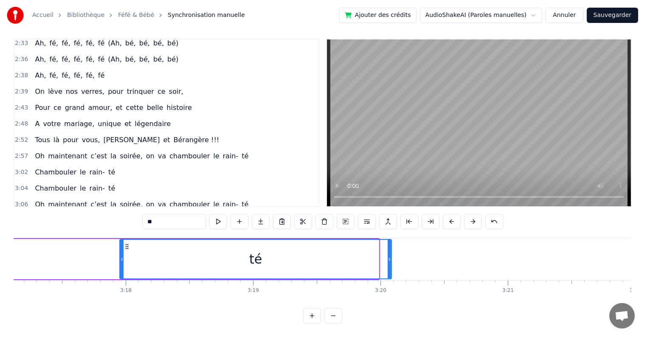
click at [444, 214] on button at bounding box center [452, 221] width 18 height 15
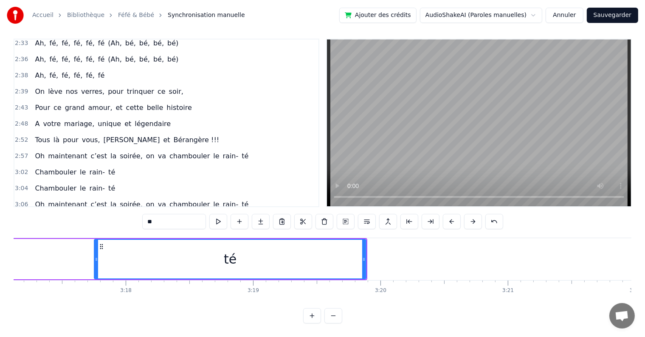
click at [444, 214] on button at bounding box center [452, 221] width 18 height 15
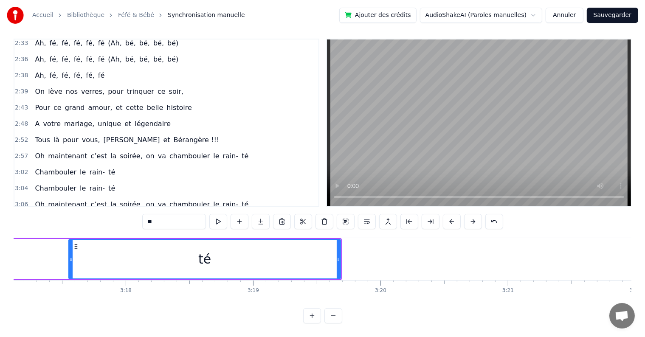
click at [444, 214] on button at bounding box center [452, 221] width 18 height 15
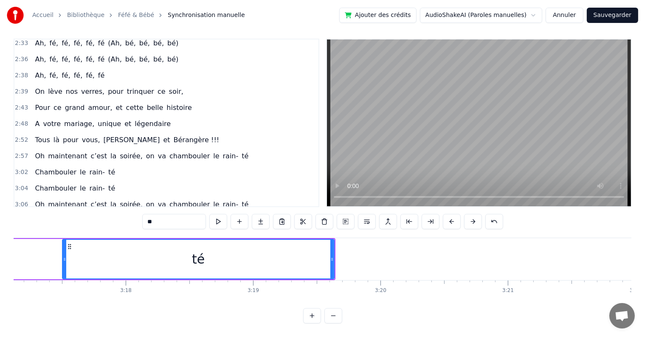
click at [444, 214] on button at bounding box center [452, 221] width 18 height 15
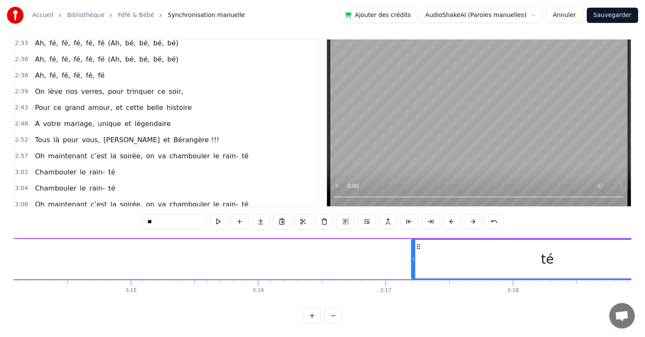
scroll to position [0, 24724]
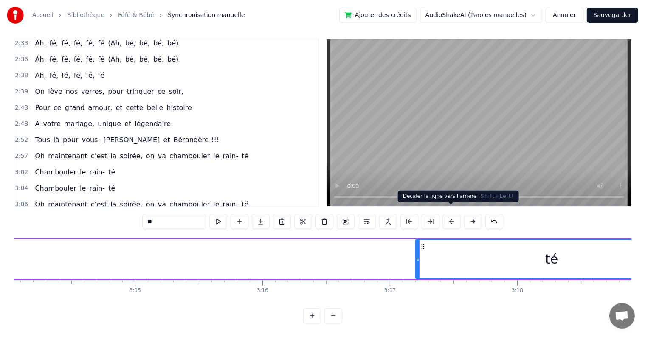
click at [450, 214] on button at bounding box center [452, 221] width 18 height 15
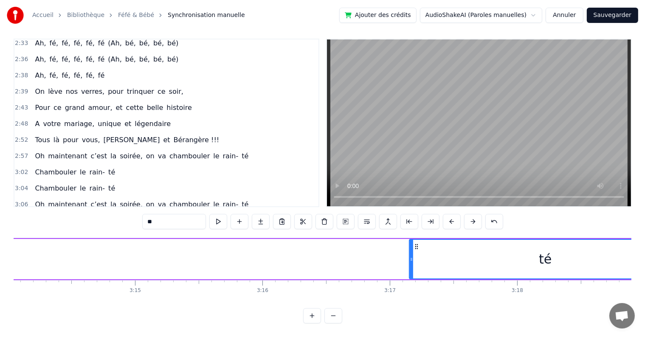
click at [450, 214] on button at bounding box center [452, 221] width 18 height 15
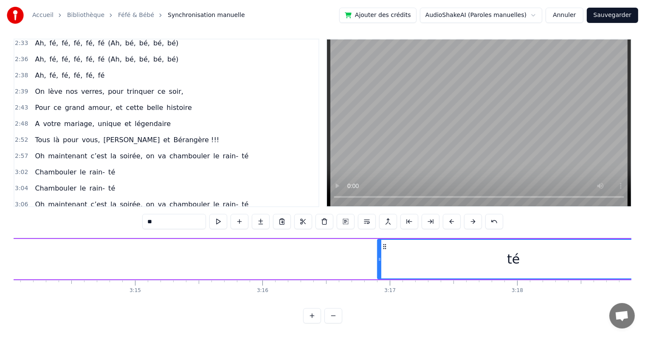
click at [450, 214] on button at bounding box center [452, 221] width 18 height 15
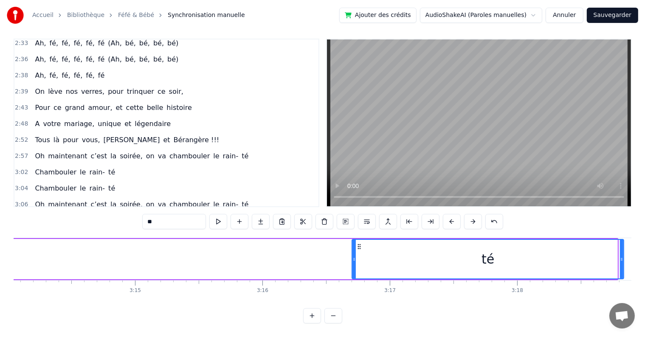
click at [450, 214] on button at bounding box center [452, 221] width 18 height 15
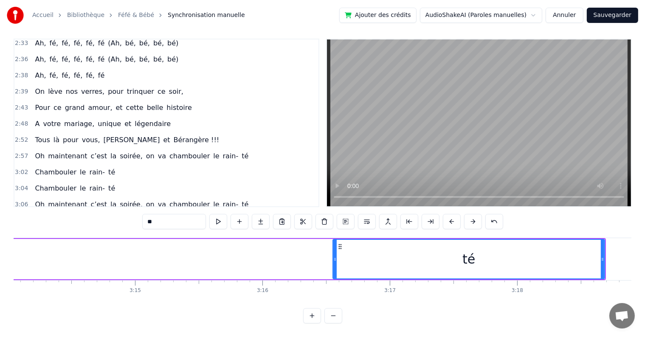
click at [450, 214] on button at bounding box center [452, 221] width 18 height 15
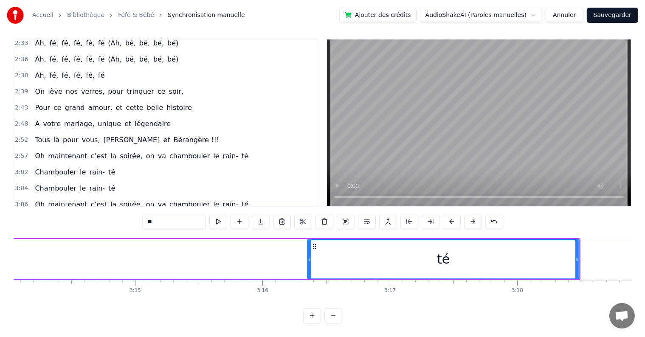
click at [450, 214] on button at bounding box center [452, 221] width 18 height 15
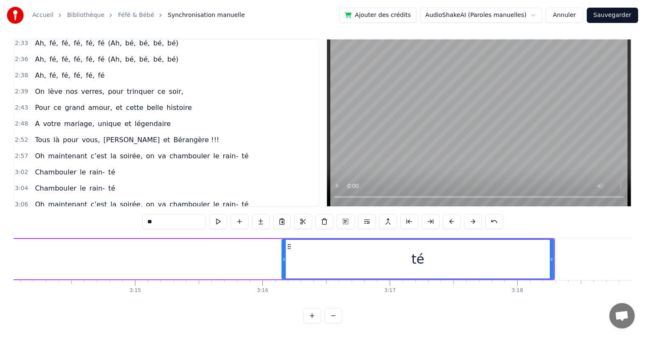
click at [450, 214] on button at bounding box center [452, 221] width 18 height 15
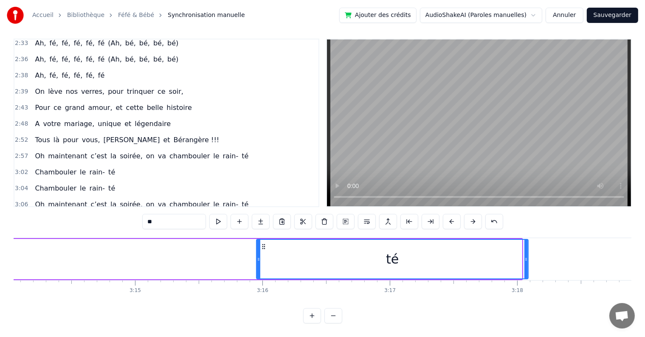
click at [450, 214] on button at bounding box center [452, 221] width 18 height 15
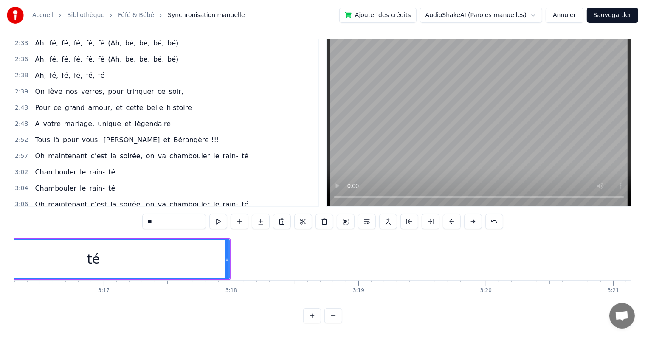
scroll to position [0, 25011]
click at [576, 13] on button "Annuler" at bounding box center [564, 15] width 37 height 15
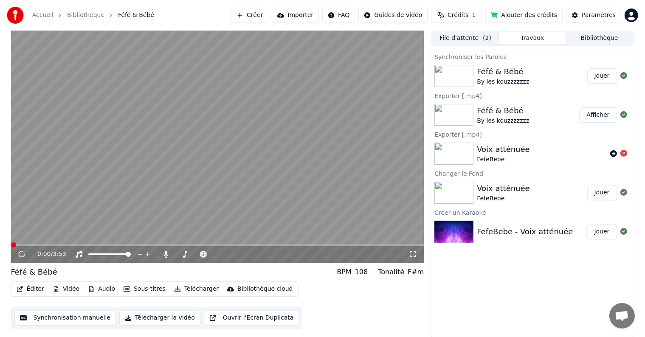
click at [32, 290] on button "Éditer" at bounding box center [30, 289] width 34 height 12
drag, startPoint x: 280, startPoint y: 277, endPoint x: 18, endPoint y: 253, distance: 263.6
click at [18, 253] on div "0:02 / 3:53 Féfé & Bébé BPM 108 Tonalité F#m Éditer Vidéo Audio Sous-titres Tél…" at bounding box center [217, 184] width 413 height 307
click at [20, 255] on icon at bounding box center [28, 254] width 20 height 7
click at [20, 255] on icon at bounding box center [21, 254] width 5 height 6
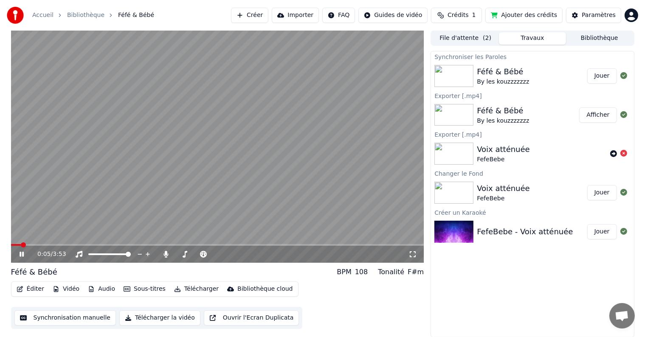
click at [20, 252] on icon at bounding box center [22, 254] width 4 height 5
click at [27, 292] on button "Éditer" at bounding box center [30, 289] width 34 height 12
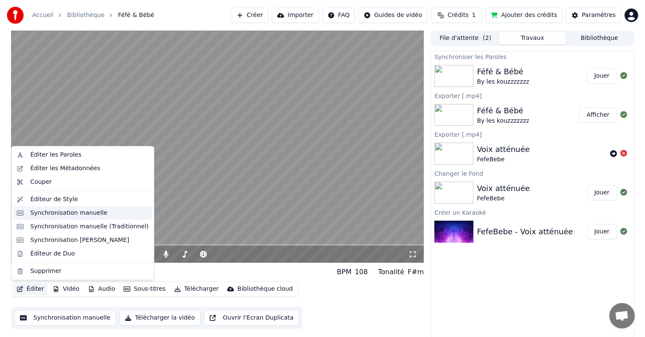
click at [88, 212] on div "Synchronisation manuelle" at bounding box center [68, 213] width 77 height 8
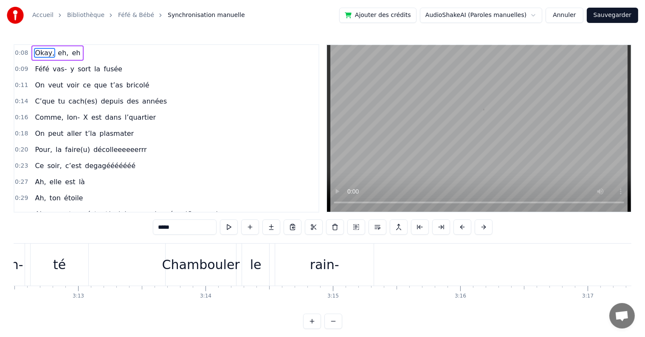
scroll to position [0, 24527]
click at [335, 264] on div "rain-" at bounding box center [324, 264] width 29 height 19
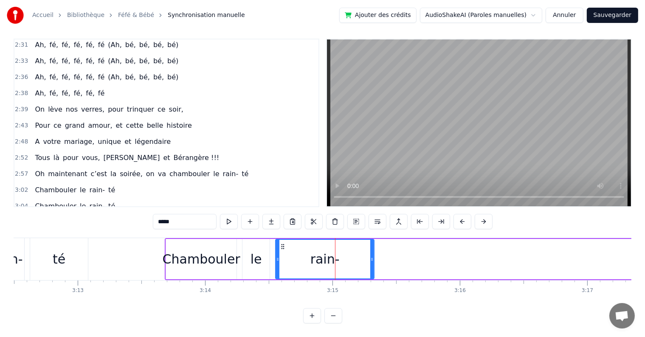
scroll to position [1005, 0]
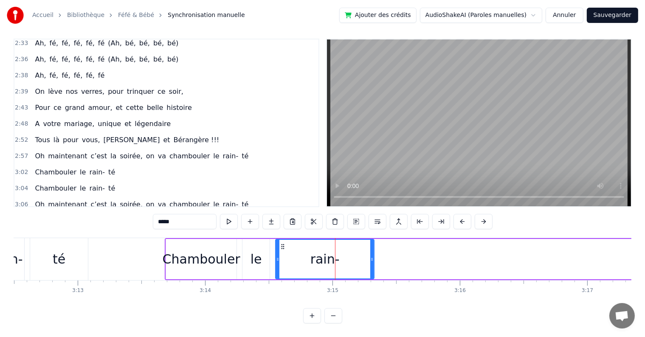
click at [344, 251] on div "rain-" at bounding box center [325, 259] width 98 height 39
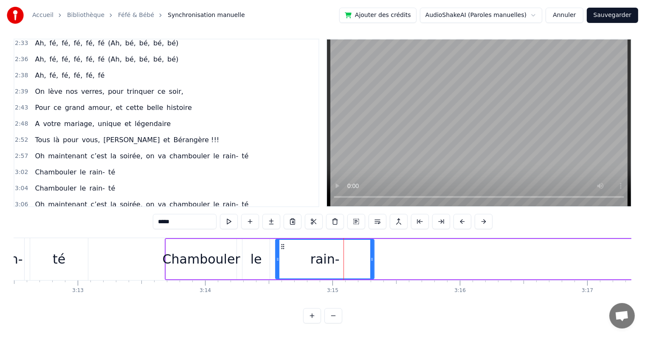
click at [344, 251] on div "rain-" at bounding box center [325, 259] width 98 height 39
click at [107, 232] on span "té" at bounding box center [111, 237] width 8 height 10
type input "**"
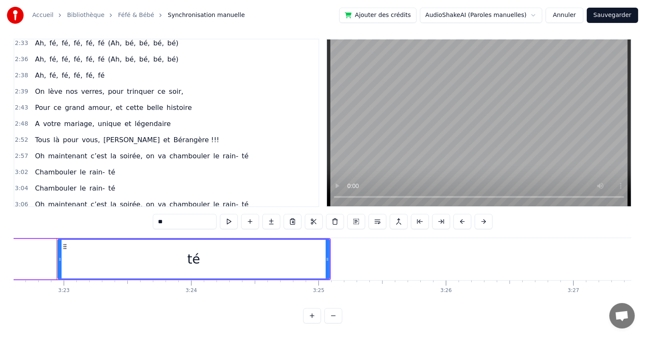
scroll to position [0, 25815]
click at [107, 232] on span "té" at bounding box center [111, 237] width 8 height 10
drag, startPoint x: 100, startPoint y: 194, endPoint x: 92, endPoint y: 195, distance: 8.5
click at [92, 229] on div "Chambouler le rain- té" at bounding box center [74, 236] width 87 height 15
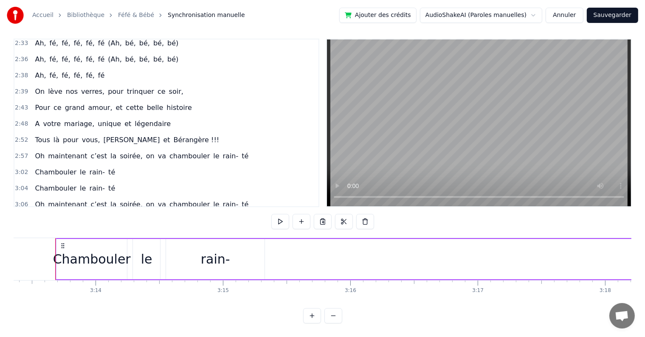
scroll to position [0, 24635]
click at [88, 232] on span "rain-" at bounding box center [96, 237] width 17 height 10
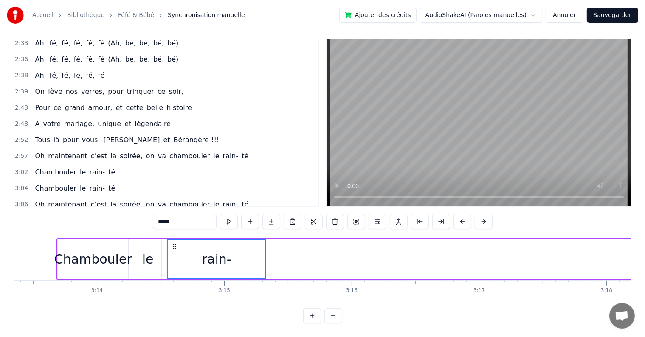
click at [107, 232] on span "té" at bounding box center [111, 237] width 8 height 10
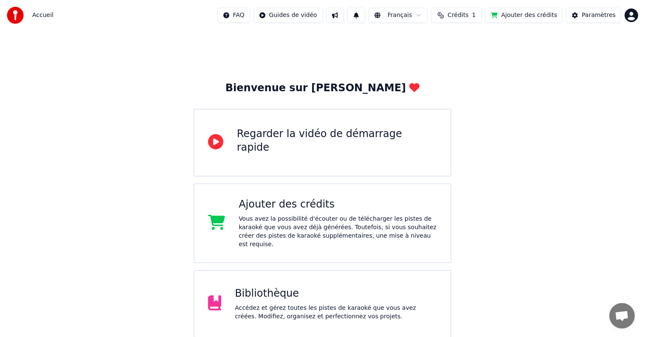
click at [324, 293] on div "Bibliothèque Accédez et gérez toutes les pistes de karaoké que vous avez créées…" at bounding box center [336, 304] width 202 height 34
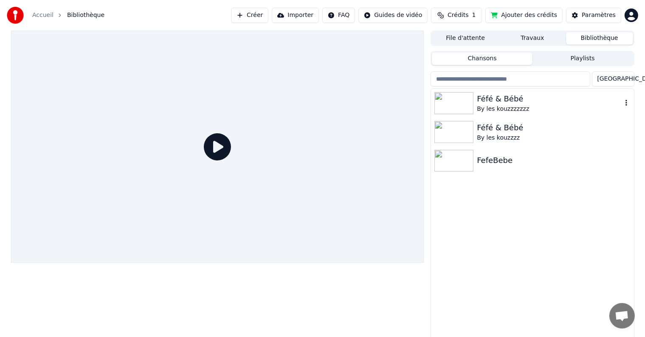
click at [494, 102] on div "Féfé & Bébé" at bounding box center [549, 99] width 145 height 12
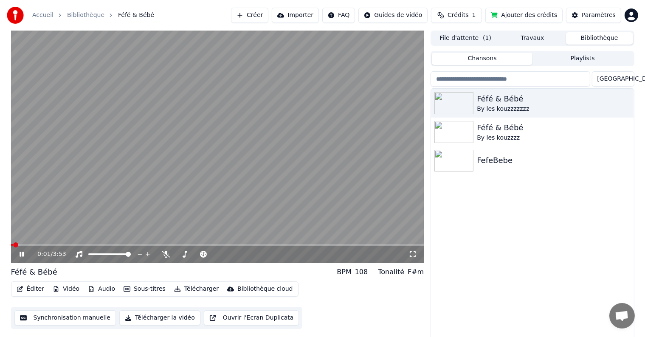
click at [20, 255] on icon at bounding box center [22, 254] width 4 height 5
click at [108, 243] on video at bounding box center [217, 147] width 413 height 232
click at [108, 244] on video at bounding box center [217, 147] width 413 height 232
click at [79, 245] on span at bounding box center [76, 245] width 5 height 5
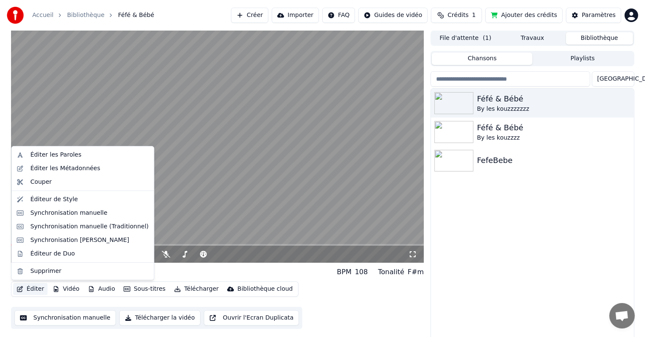
click at [39, 289] on button "Éditer" at bounding box center [30, 289] width 34 height 12
click at [70, 217] on div "Synchronisation manuelle" at bounding box center [68, 213] width 77 height 8
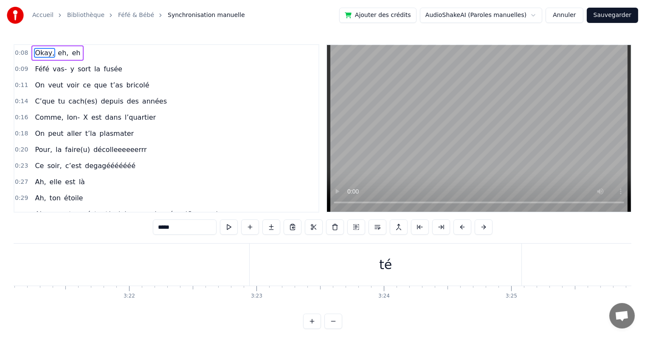
scroll to position [0, 25422]
click at [581, 264] on div "té" at bounding box center [586, 264] width 13 height 19
type input "**"
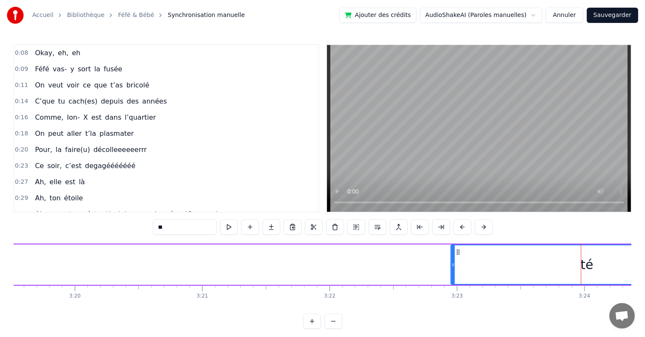
scroll to position [13, 0]
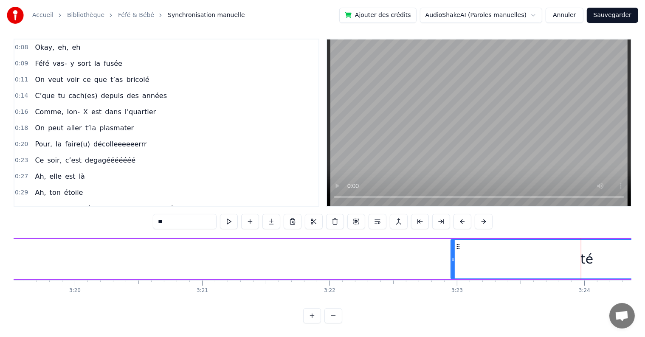
click at [581, 264] on div at bounding box center [581, 259] width 0 height 42
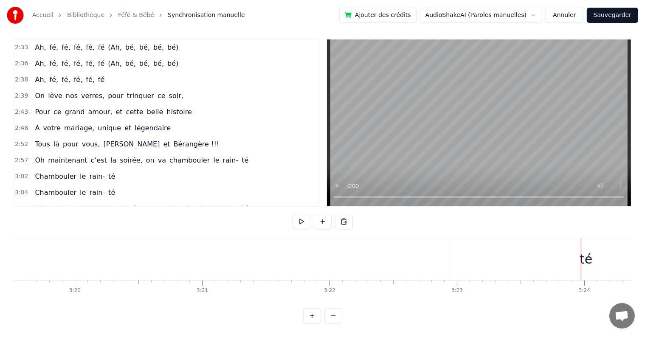
scroll to position [1005, 0]
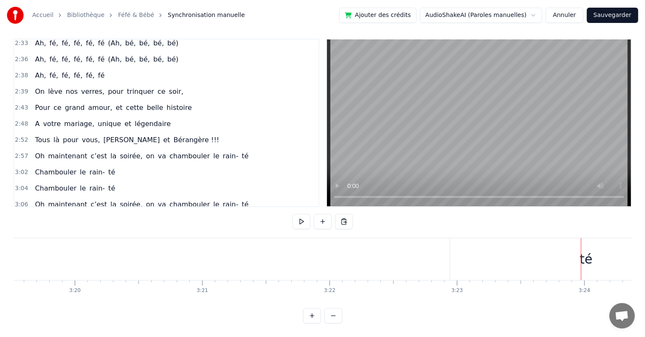
click at [586, 254] on div "té" at bounding box center [586, 259] width 13 height 19
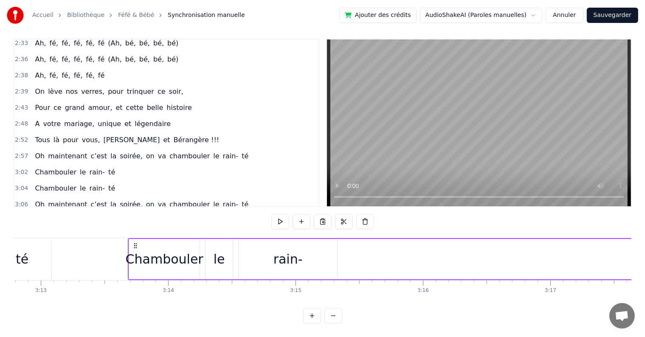
scroll to position [0, 24565]
click at [302, 250] on div "rain-" at bounding box center [287, 259] width 99 height 40
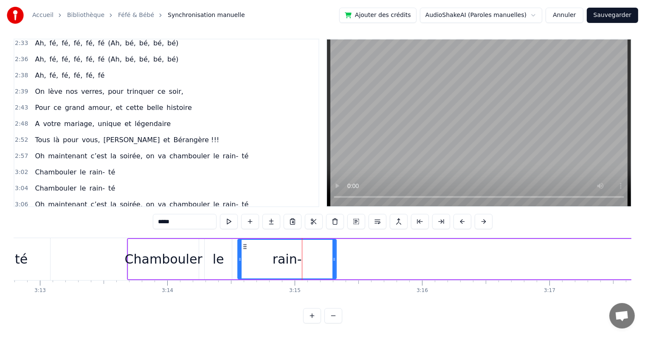
click at [302, 250] on div "rain-" at bounding box center [287, 259] width 98 height 39
click at [197, 214] on input "*****" at bounding box center [185, 221] width 64 height 15
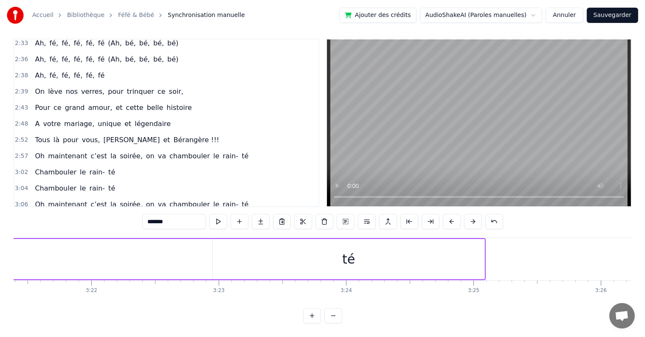
scroll to position [0, 25671]
click at [342, 257] on div "té" at bounding box center [338, 259] width 13 height 19
type input "**"
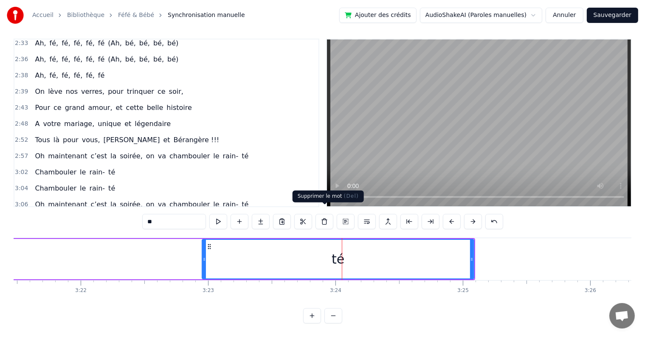
click at [325, 216] on button at bounding box center [325, 221] width 18 height 15
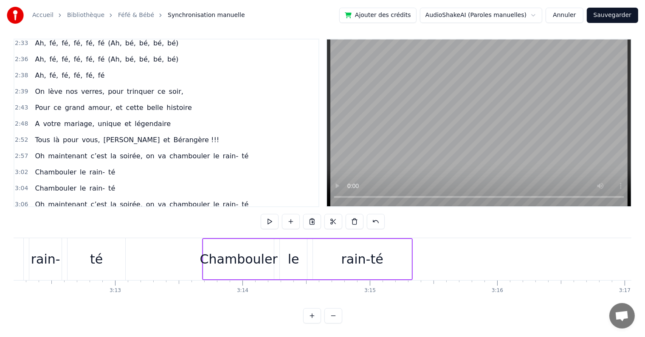
scroll to position [0, 24488]
click at [98, 258] on div "té" at bounding box center [97, 259] width 13 height 19
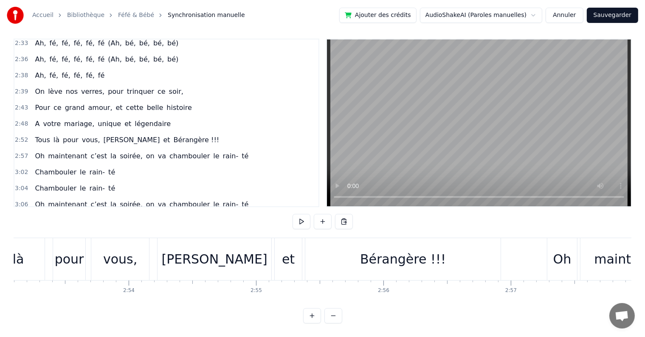
scroll to position [0, 22015]
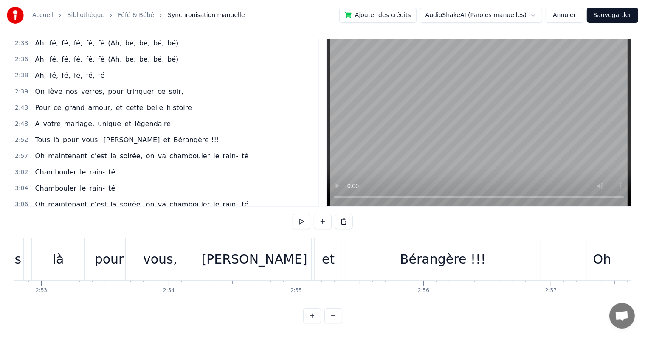
click at [232, 250] on div "[PERSON_NAME]" at bounding box center [254, 259] width 114 height 42
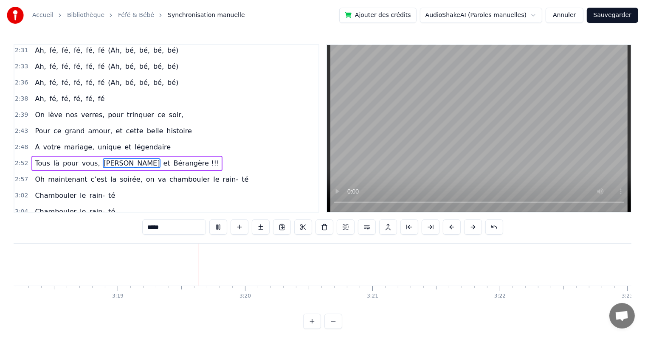
scroll to position [0, 25312]
click at [219, 232] on button at bounding box center [218, 227] width 18 height 15
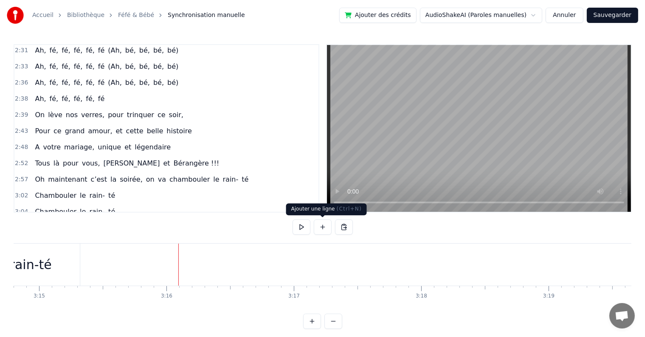
click at [321, 228] on button at bounding box center [323, 227] width 18 height 15
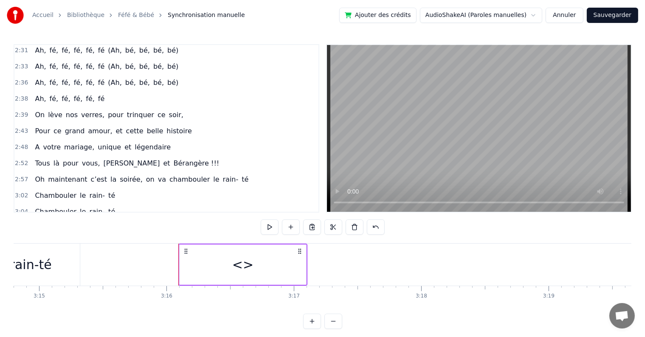
click at [254, 271] on div "<>" at bounding box center [243, 265] width 127 height 40
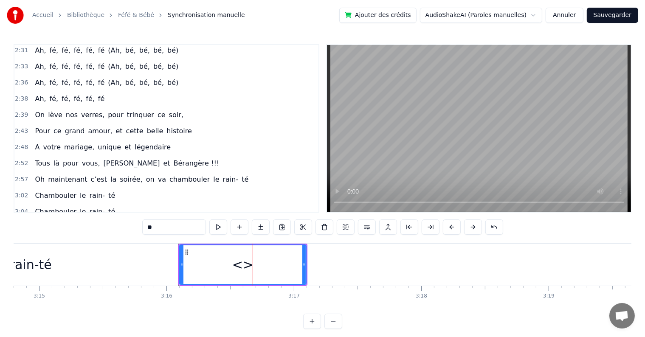
scroll to position [13, 0]
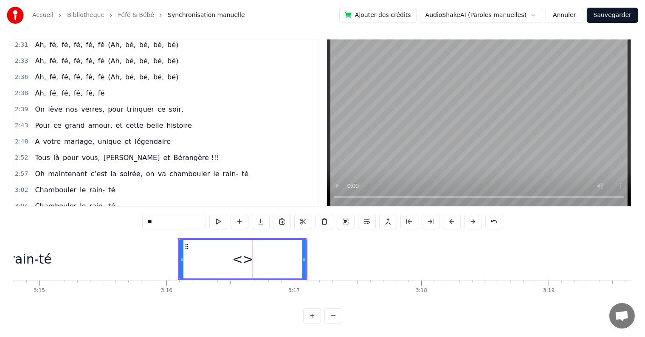
click at [254, 271] on div "<>" at bounding box center [243, 259] width 126 height 39
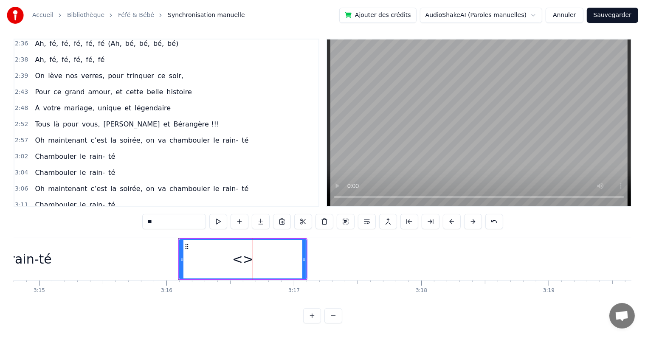
click at [194, 217] on input "**" at bounding box center [174, 221] width 64 height 15
type input "**********"
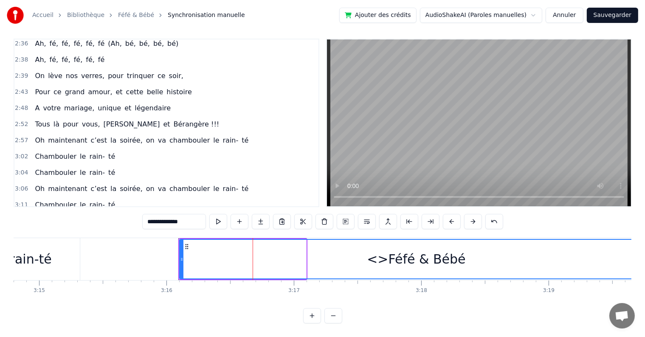
drag, startPoint x: 305, startPoint y: 245, endPoint x: 652, endPoint y: 257, distance: 347.2
click at [645, 257] on html "Accueil Bibliothèque Féfé & Bébé Synchronisation manuelle Ajouter des crédits A…" at bounding box center [322, 165] width 645 height 343
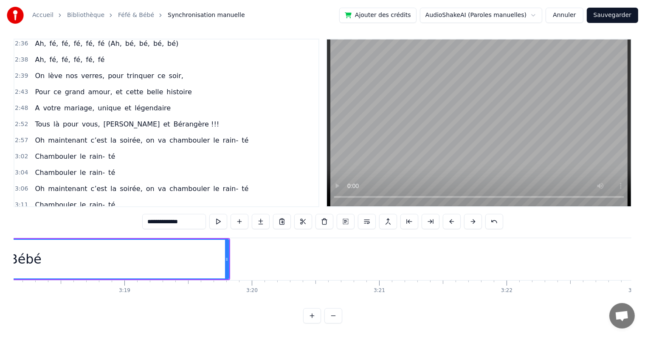
scroll to position [0, 25245]
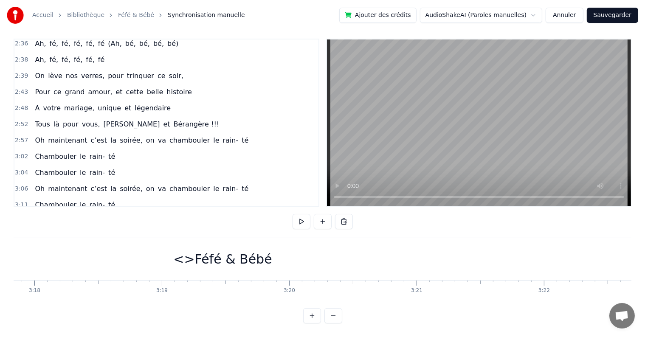
scroll to position [0, 25201]
click at [279, 241] on div "<>Féfé & Bébé" at bounding box center [229, 259] width 862 height 42
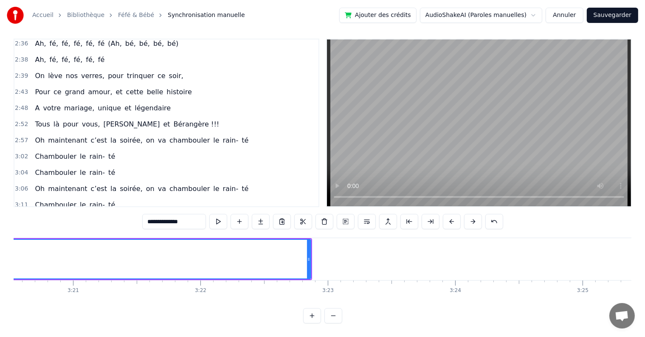
scroll to position [0, 25552]
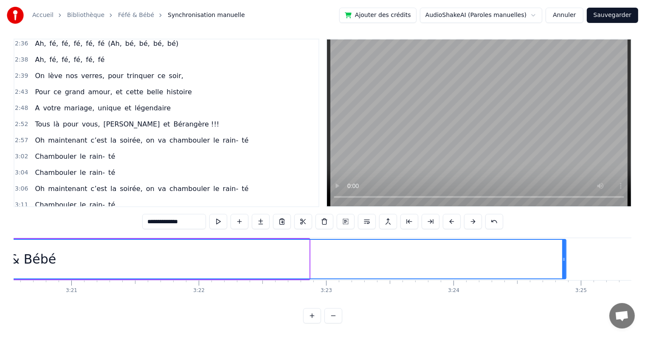
drag, startPoint x: 307, startPoint y: 253, endPoint x: 566, endPoint y: 257, distance: 258.7
click at [566, 257] on div at bounding box center [563, 259] width 3 height 39
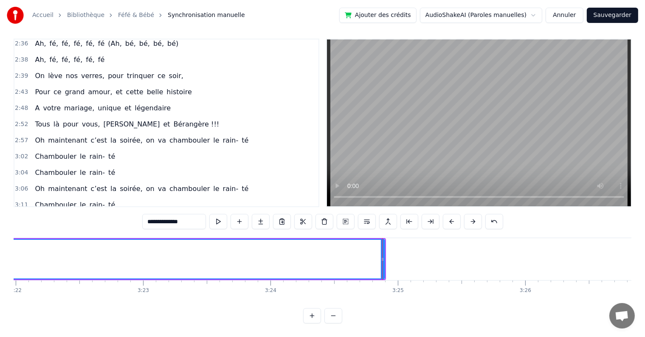
scroll to position [0, 25750]
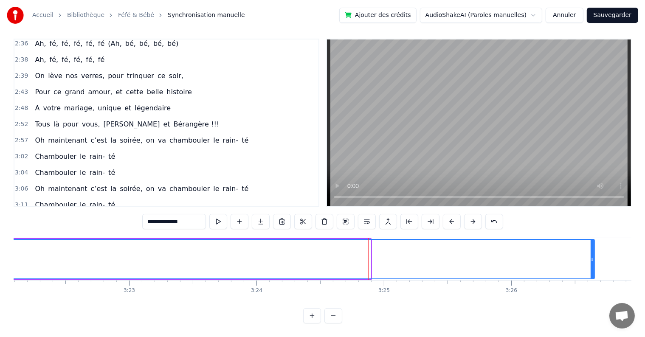
drag, startPoint x: 369, startPoint y: 254, endPoint x: 592, endPoint y: 249, distance: 223.9
click at [592, 256] on icon at bounding box center [592, 259] width 3 height 7
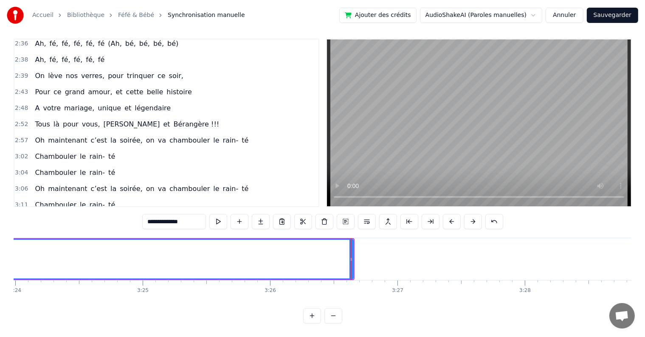
scroll to position [0, 25998]
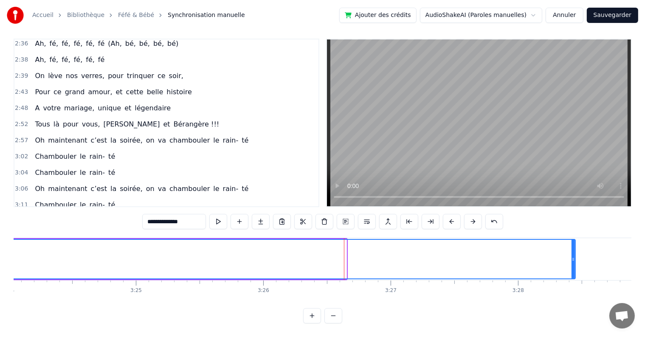
drag, startPoint x: 345, startPoint y: 252, endPoint x: 582, endPoint y: 253, distance: 237.4
click at [575, 256] on icon at bounding box center [573, 259] width 3 height 7
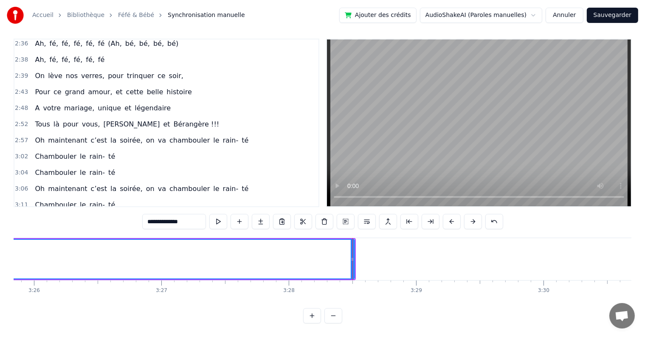
scroll to position [0, 26227]
click at [352, 251] on div at bounding box center [352, 259] width 0 height 42
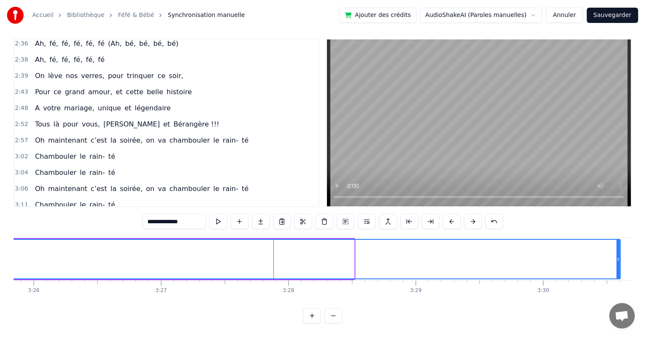
drag, startPoint x: 351, startPoint y: 252, endPoint x: 617, endPoint y: 261, distance: 266.4
click at [617, 261] on div at bounding box center [618, 259] width 3 height 39
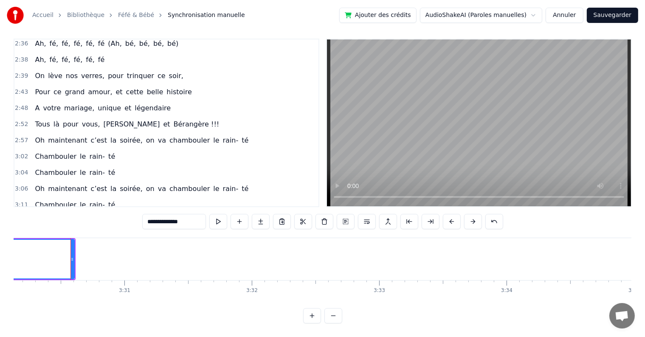
scroll to position [0, 26788]
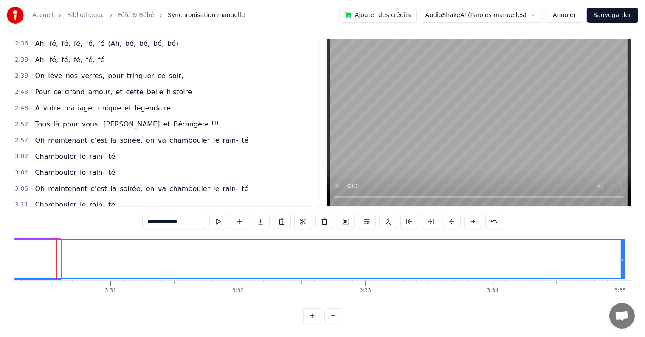
drag, startPoint x: 58, startPoint y: 251, endPoint x: 623, endPoint y: 270, distance: 565.6
click at [623, 270] on div at bounding box center [622, 259] width 3 height 39
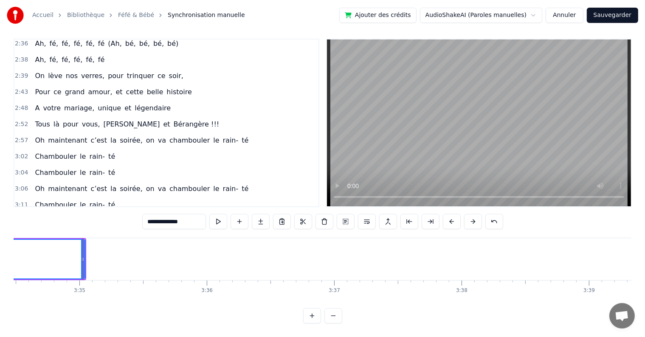
scroll to position [0, 27328]
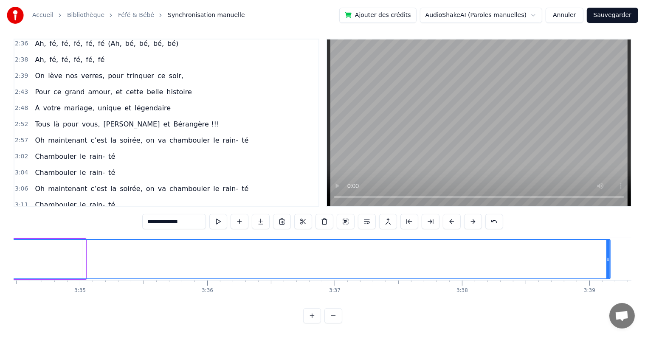
drag, startPoint x: 82, startPoint y: 252, endPoint x: 606, endPoint y: 257, distance: 525.0
click at [606, 257] on div at bounding box center [607, 259] width 3 height 39
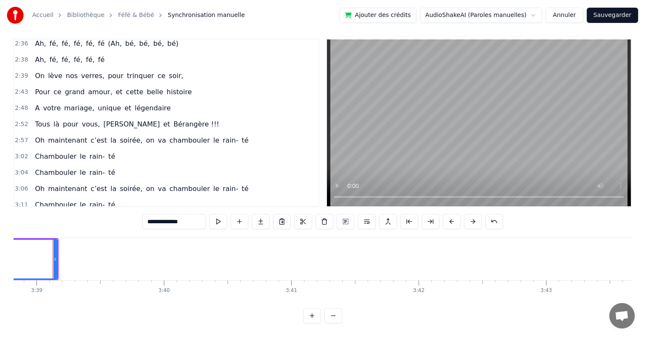
scroll to position [0, 27881]
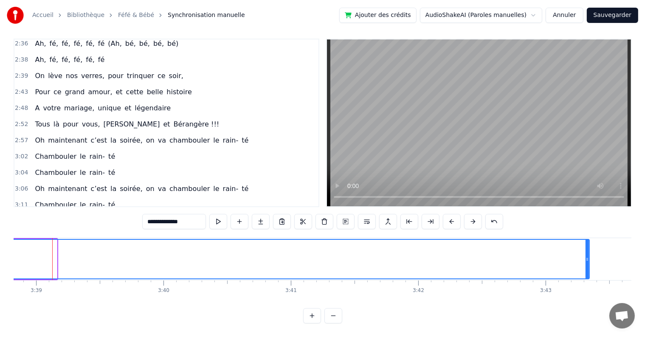
drag, startPoint x: 56, startPoint y: 252, endPoint x: 588, endPoint y: 258, distance: 532.6
click at [588, 258] on div at bounding box center [587, 259] width 3 height 39
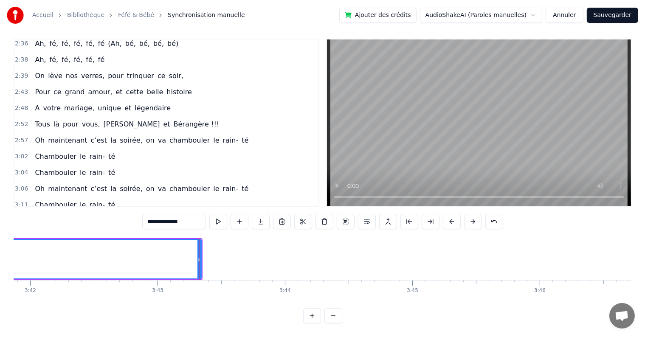
scroll to position [0, 28271]
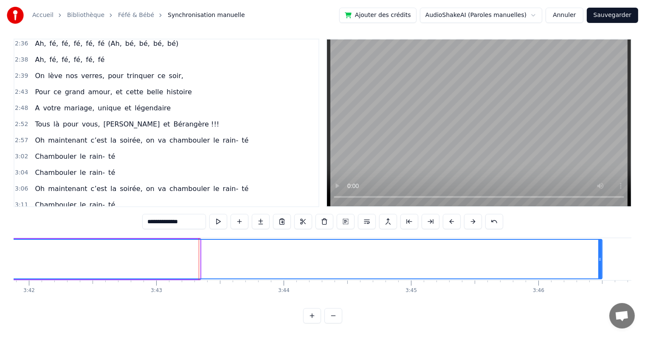
drag, startPoint x: 198, startPoint y: 252, endPoint x: 601, endPoint y: 244, distance: 402.7
click at [601, 244] on div at bounding box center [599, 259] width 3 height 39
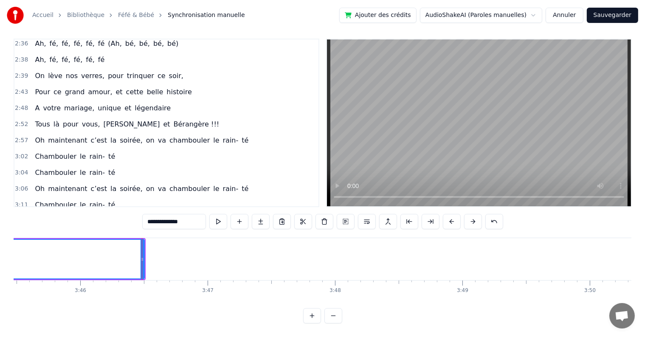
scroll to position [0, 28814]
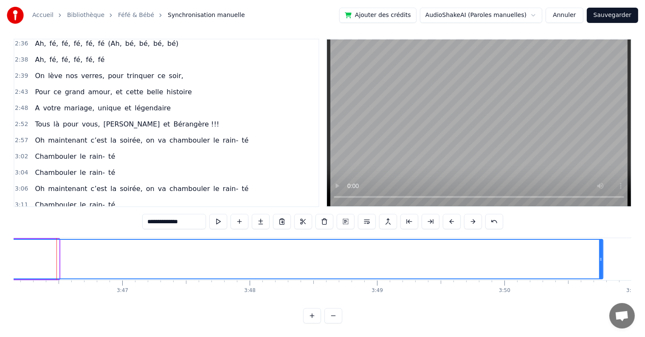
drag, startPoint x: 57, startPoint y: 251, endPoint x: 601, endPoint y: 256, distance: 544.1
click at [601, 256] on div at bounding box center [600, 259] width 3 height 39
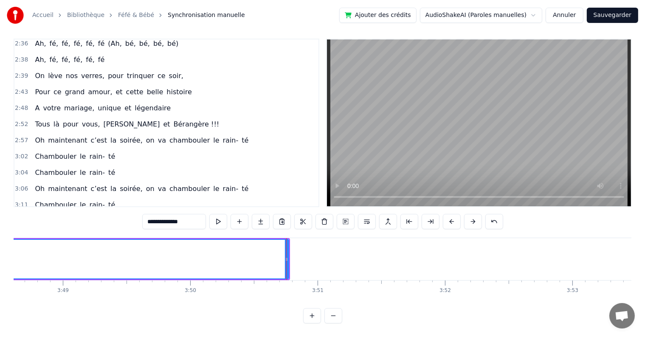
scroll to position [0, 29139]
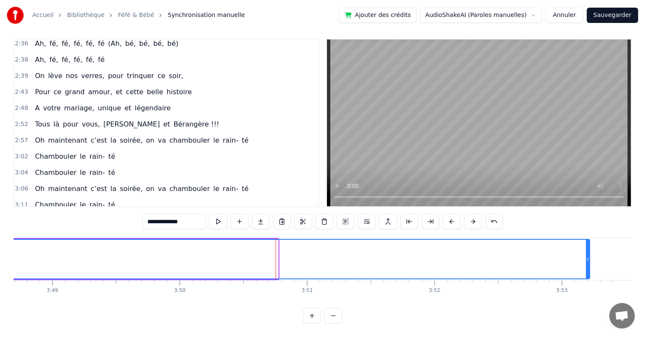
drag, startPoint x: 276, startPoint y: 249, endPoint x: 589, endPoint y: 264, distance: 312.5
click at [589, 264] on div at bounding box center [587, 259] width 3 height 39
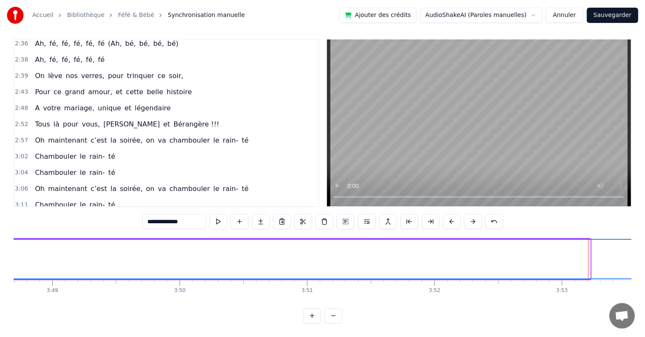
drag, startPoint x: 589, startPoint y: 251, endPoint x: 642, endPoint y: 246, distance: 53.7
click at [642, 246] on div "Accueil Bibliothèque Féfé & Bébé Synchronisation manuelle Ajouter des crédits A…" at bounding box center [322, 158] width 645 height 329
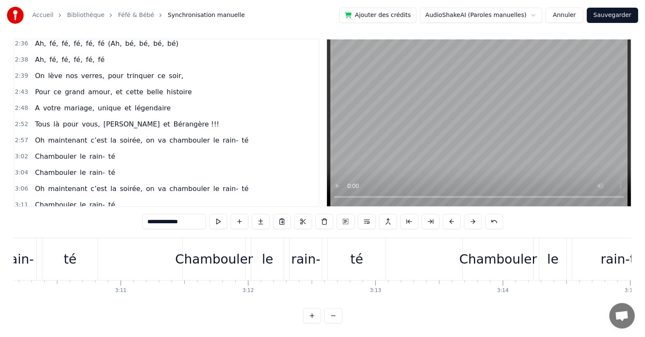
scroll to position [0, 24228]
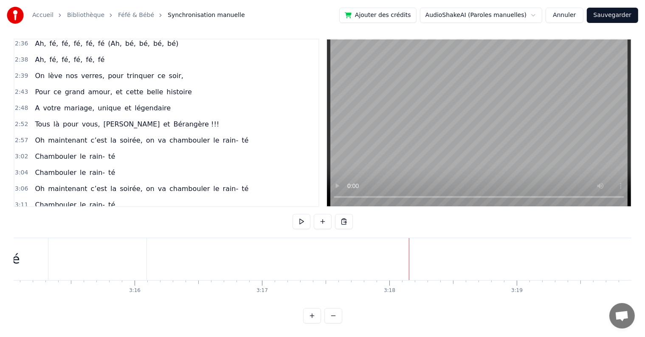
scroll to position [0, 24853]
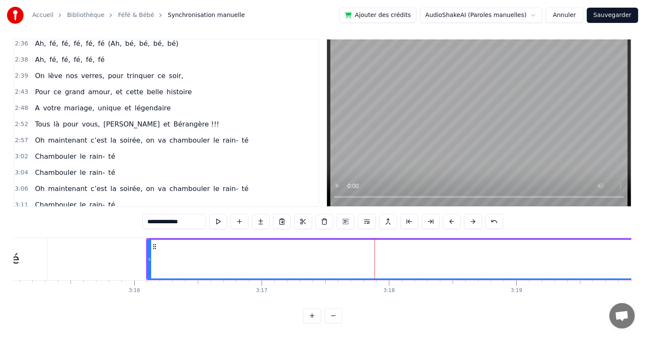
click at [158, 216] on input "**********" at bounding box center [174, 221] width 64 height 15
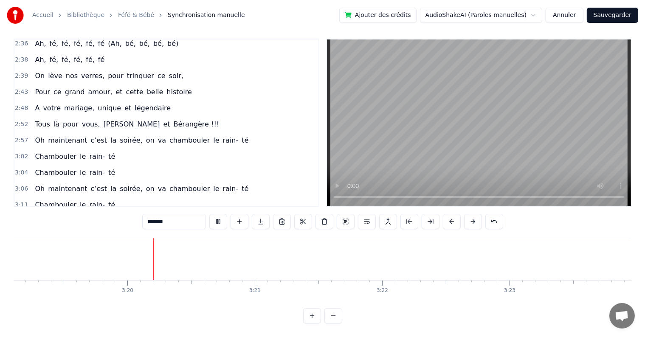
scroll to position [0, 25369]
click at [217, 215] on button at bounding box center [218, 221] width 18 height 15
type input "**********"
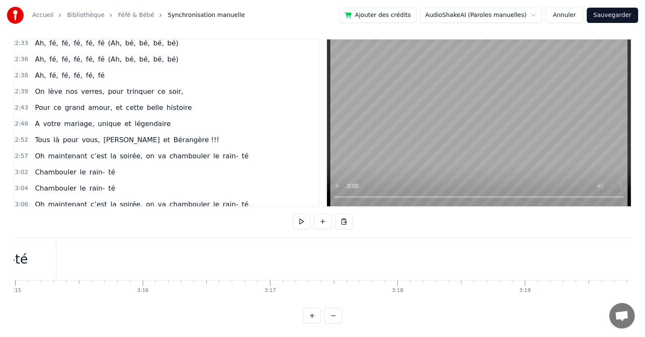
scroll to position [0, 24843]
click at [610, 17] on button "Sauvegarder" at bounding box center [612, 15] width 51 height 15
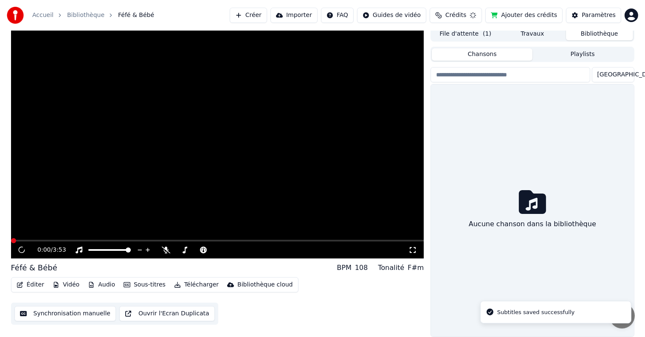
scroll to position [4, 0]
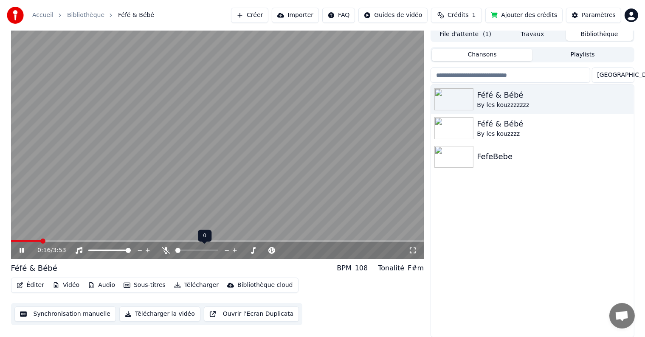
click at [170, 248] on icon at bounding box center [166, 250] width 8 height 7
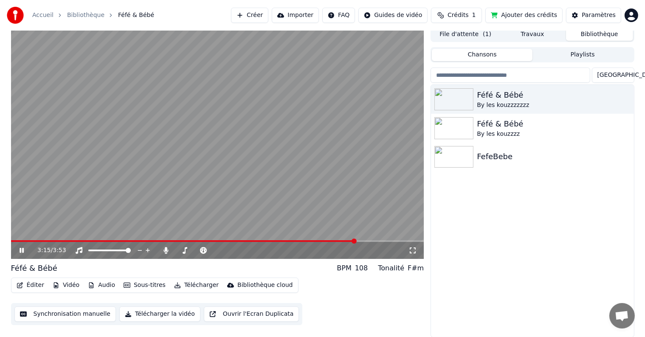
click at [355, 241] on span at bounding box center [217, 241] width 413 height 2
click at [328, 242] on span at bounding box center [170, 241] width 319 height 2
click at [20, 250] on icon at bounding box center [22, 250] width 4 height 5
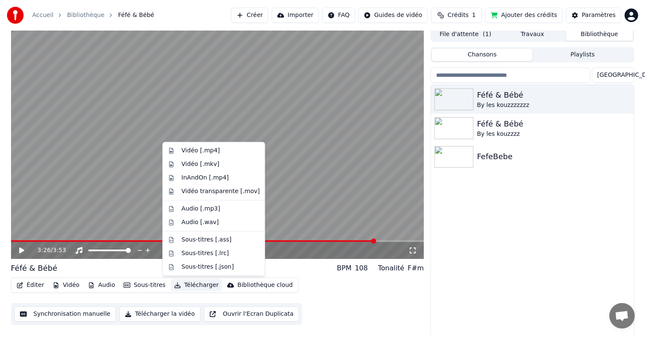
click at [185, 285] on button "Télécharger" at bounding box center [196, 285] width 51 height 12
click at [217, 148] on div "Vidéo [.mp4]" at bounding box center [220, 151] width 78 height 8
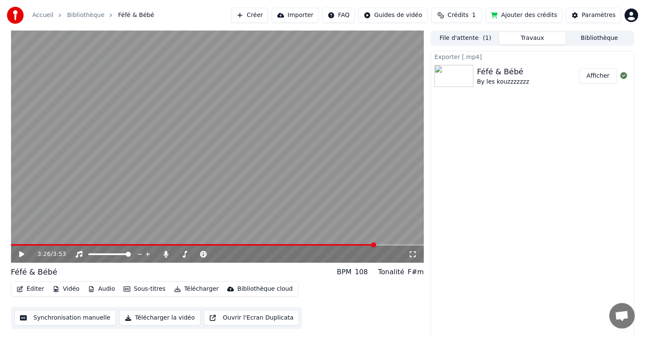
click at [604, 77] on button "Afficher" at bounding box center [597, 75] width 37 height 15
